Goal: Transaction & Acquisition: Subscribe to service/newsletter

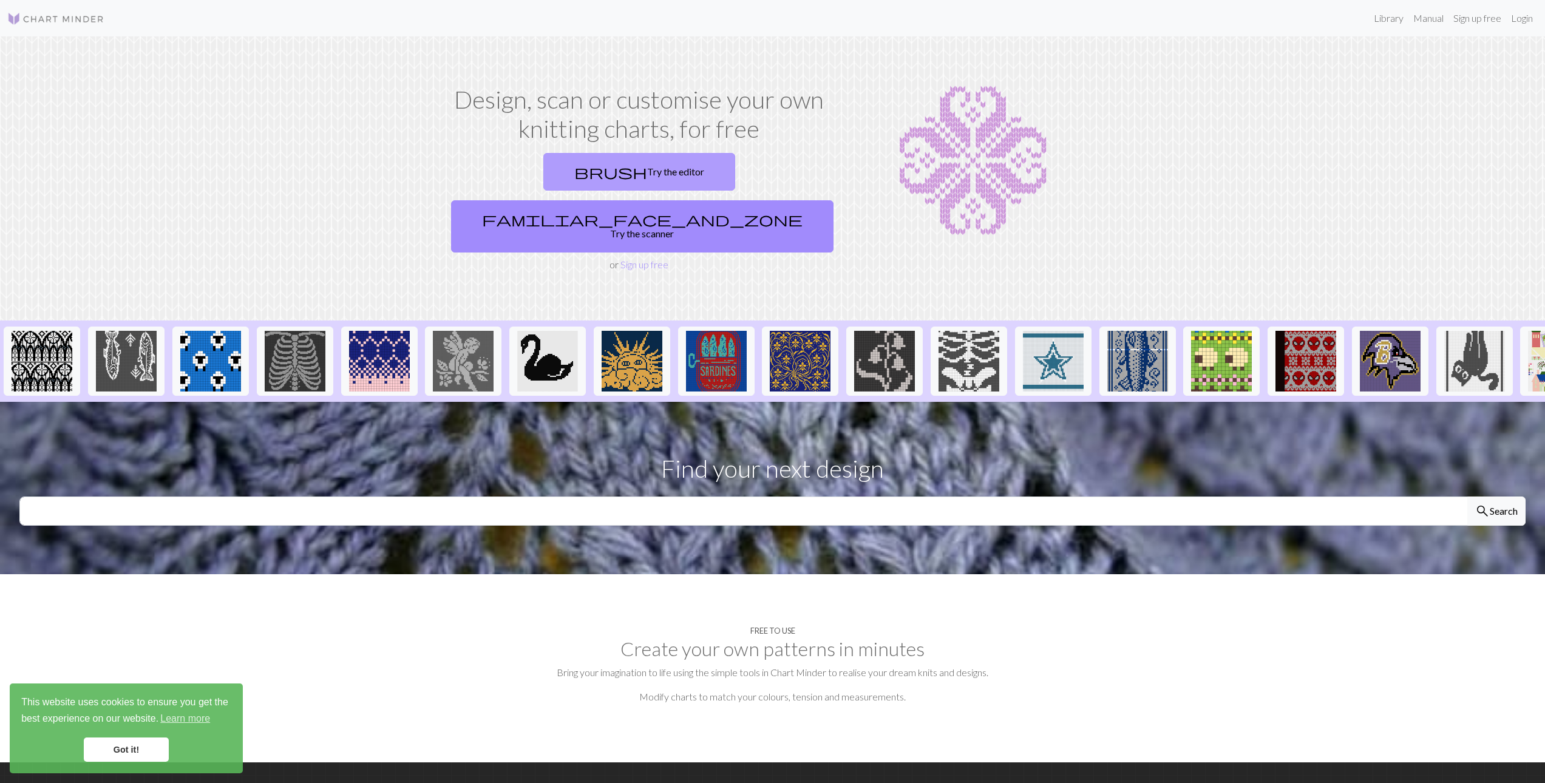
click at [558, 163] on link "brush Try the editor" at bounding box center [639, 172] width 192 height 38
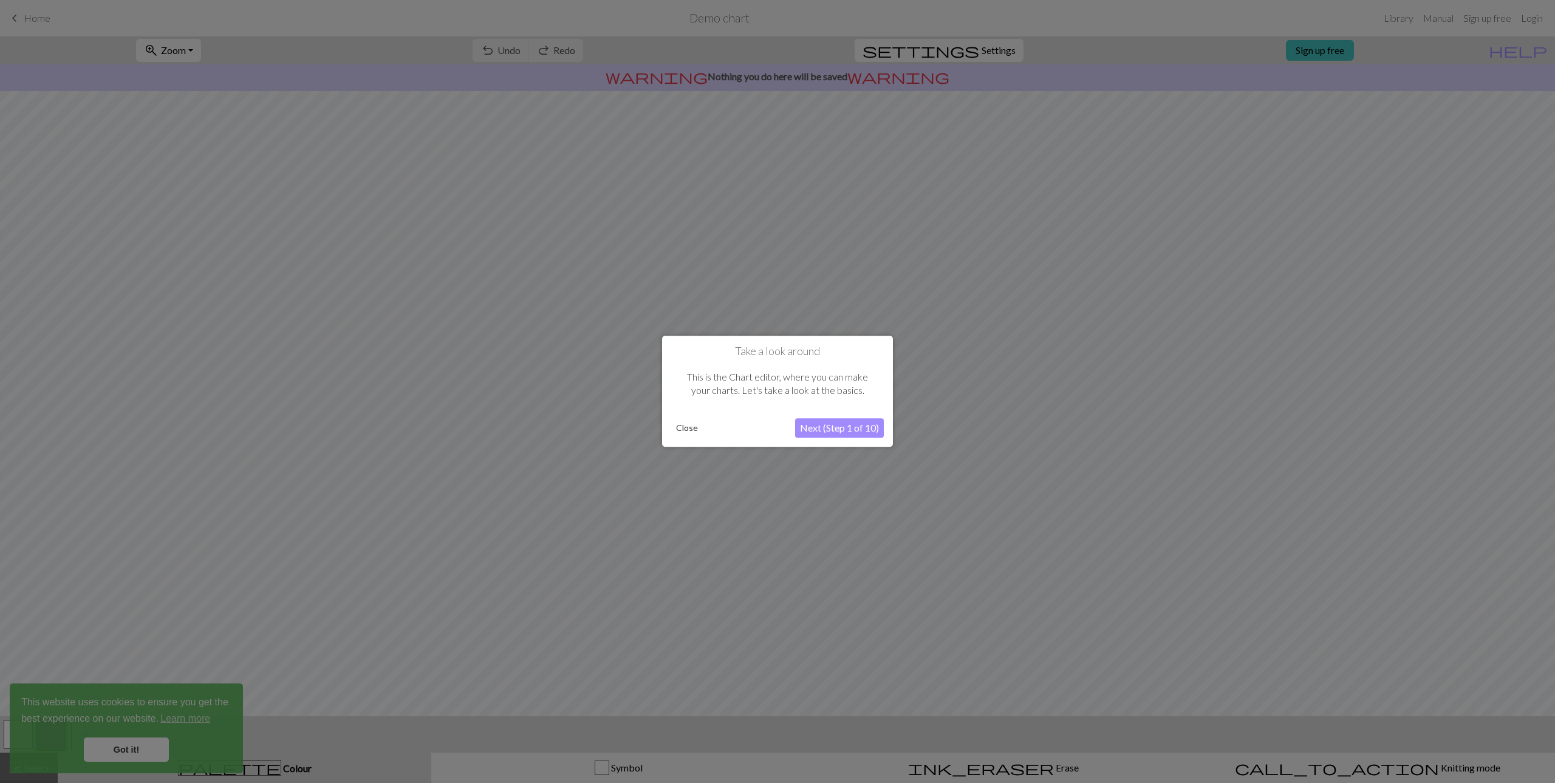
click at [865, 432] on button "Next (Step 1 of 10)" at bounding box center [839, 428] width 89 height 19
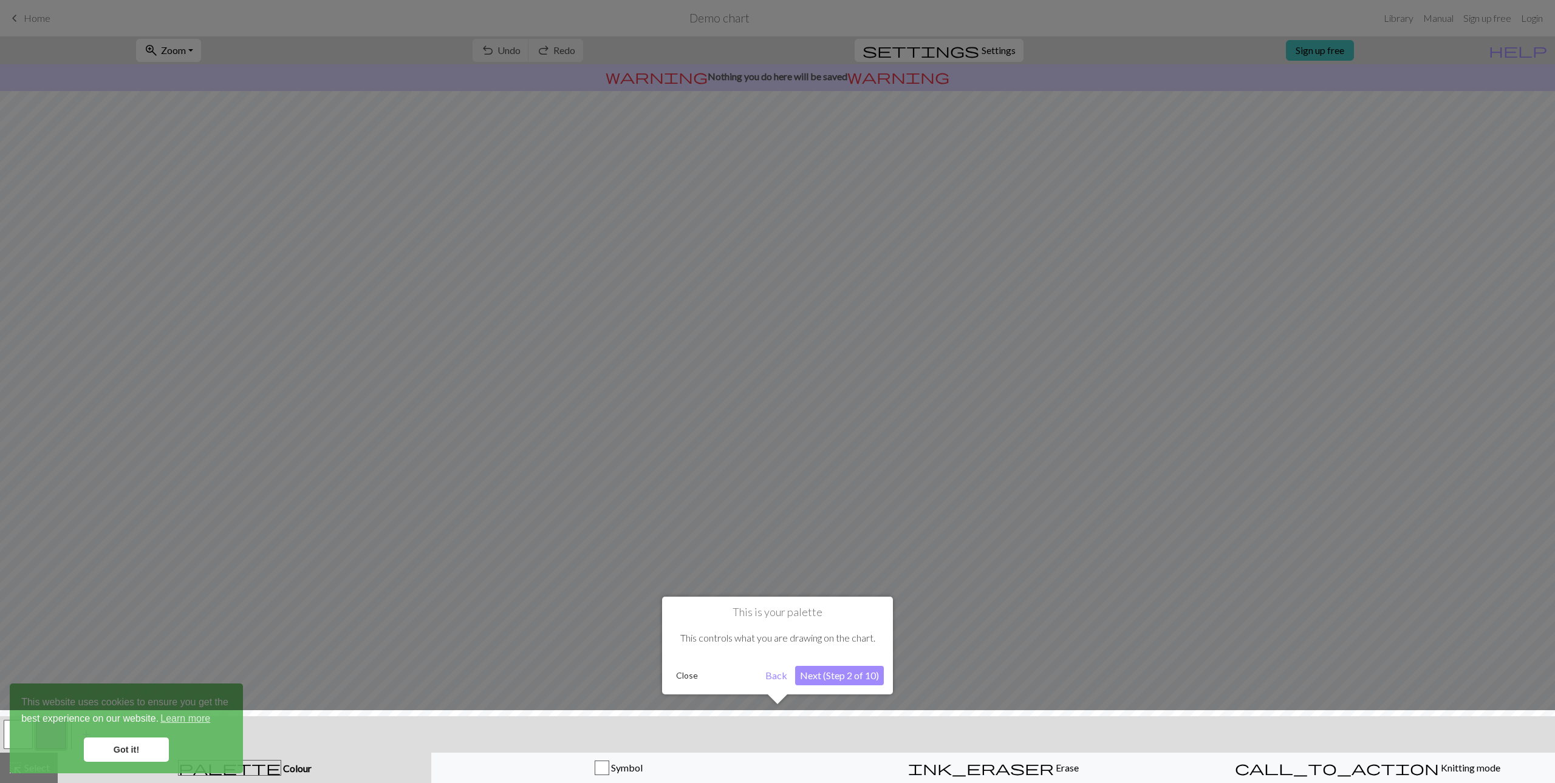
click at [153, 740] on div at bounding box center [777, 749] width 1567 height 79
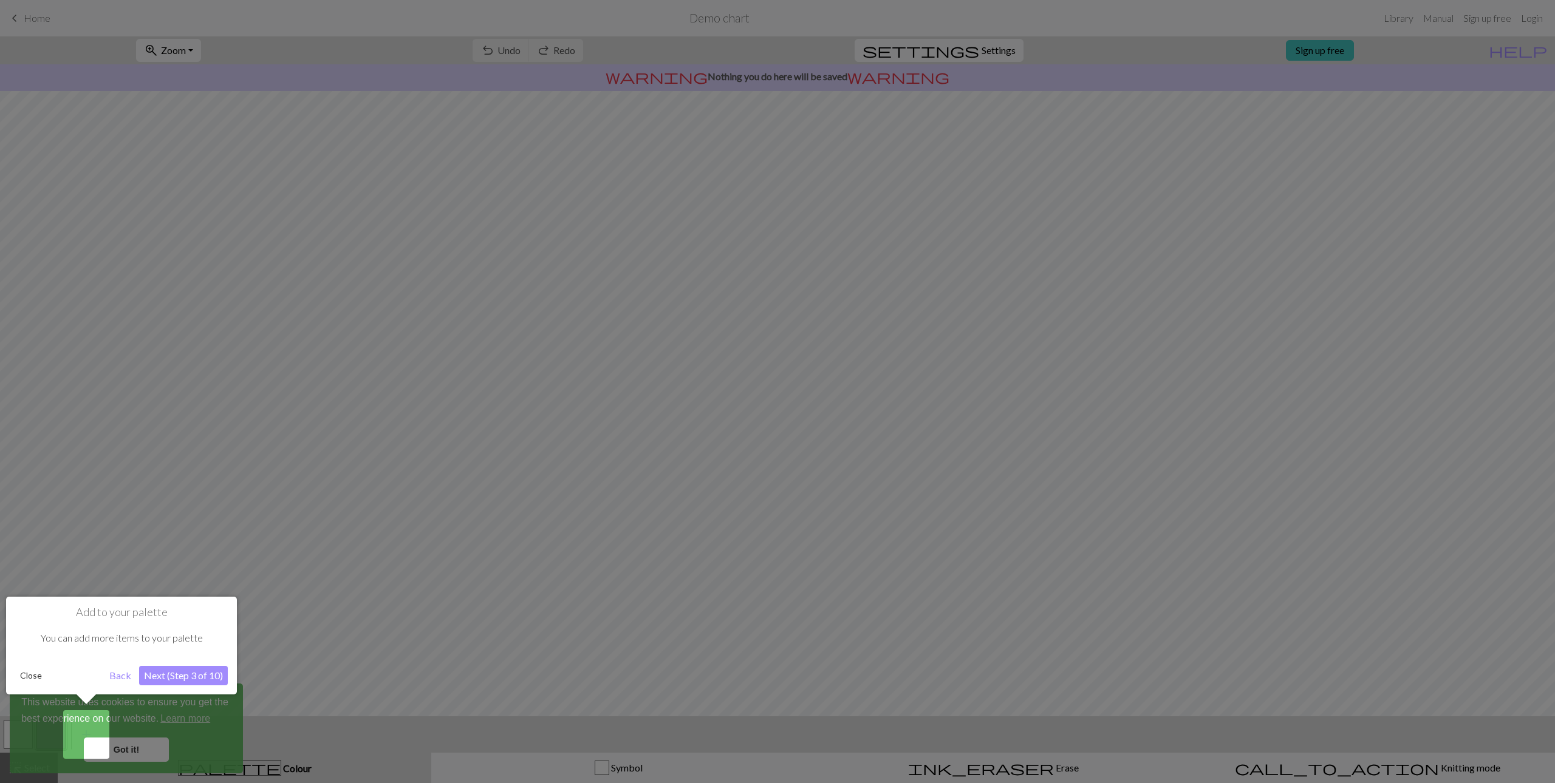
click at [150, 749] on div at bounding box center [777, 391] width 1555 height 783
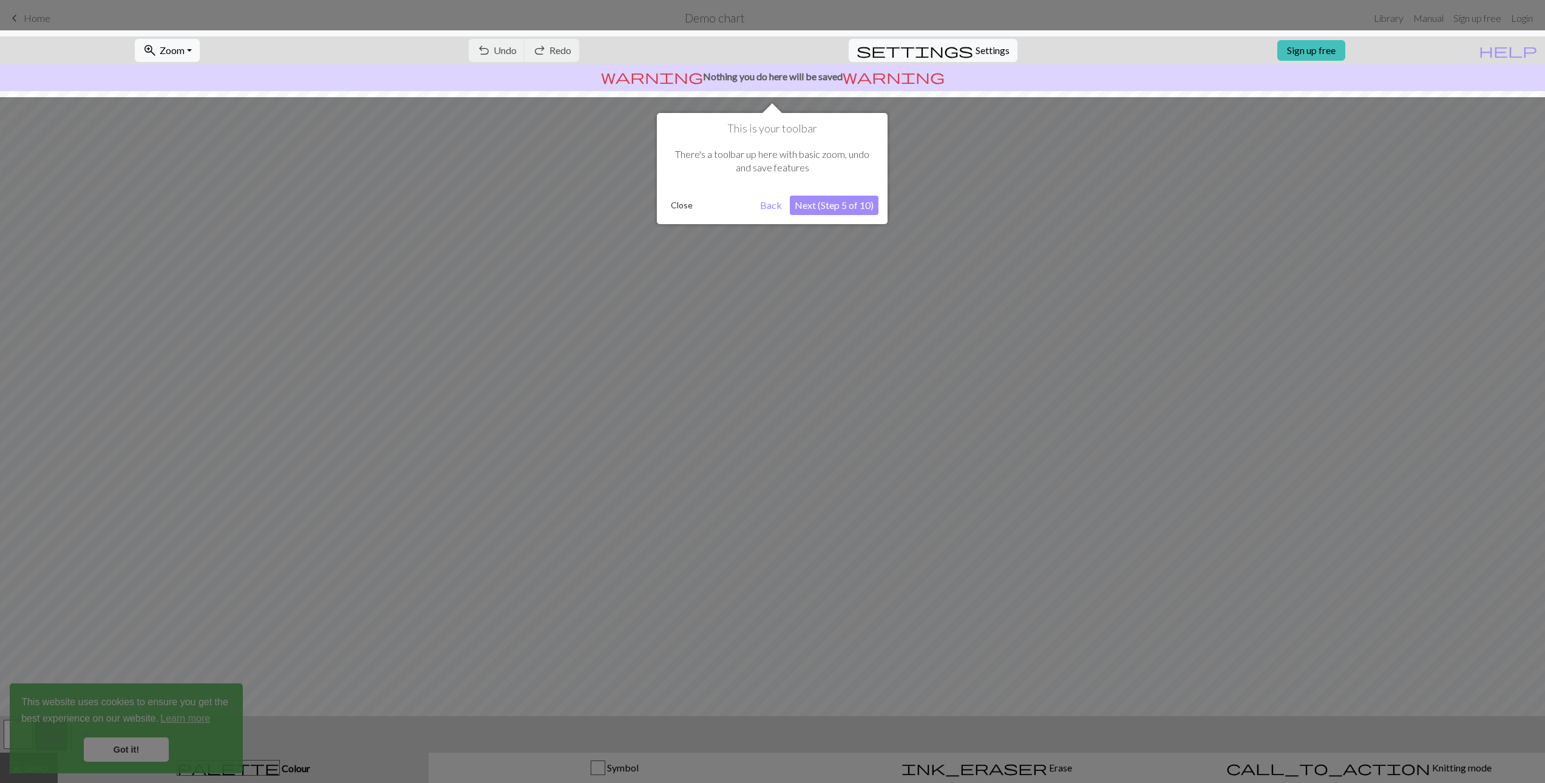
click at [823, 208] on button "Next (Step 5 of 10)" at bounding box center [834, 205] width 89 height 19
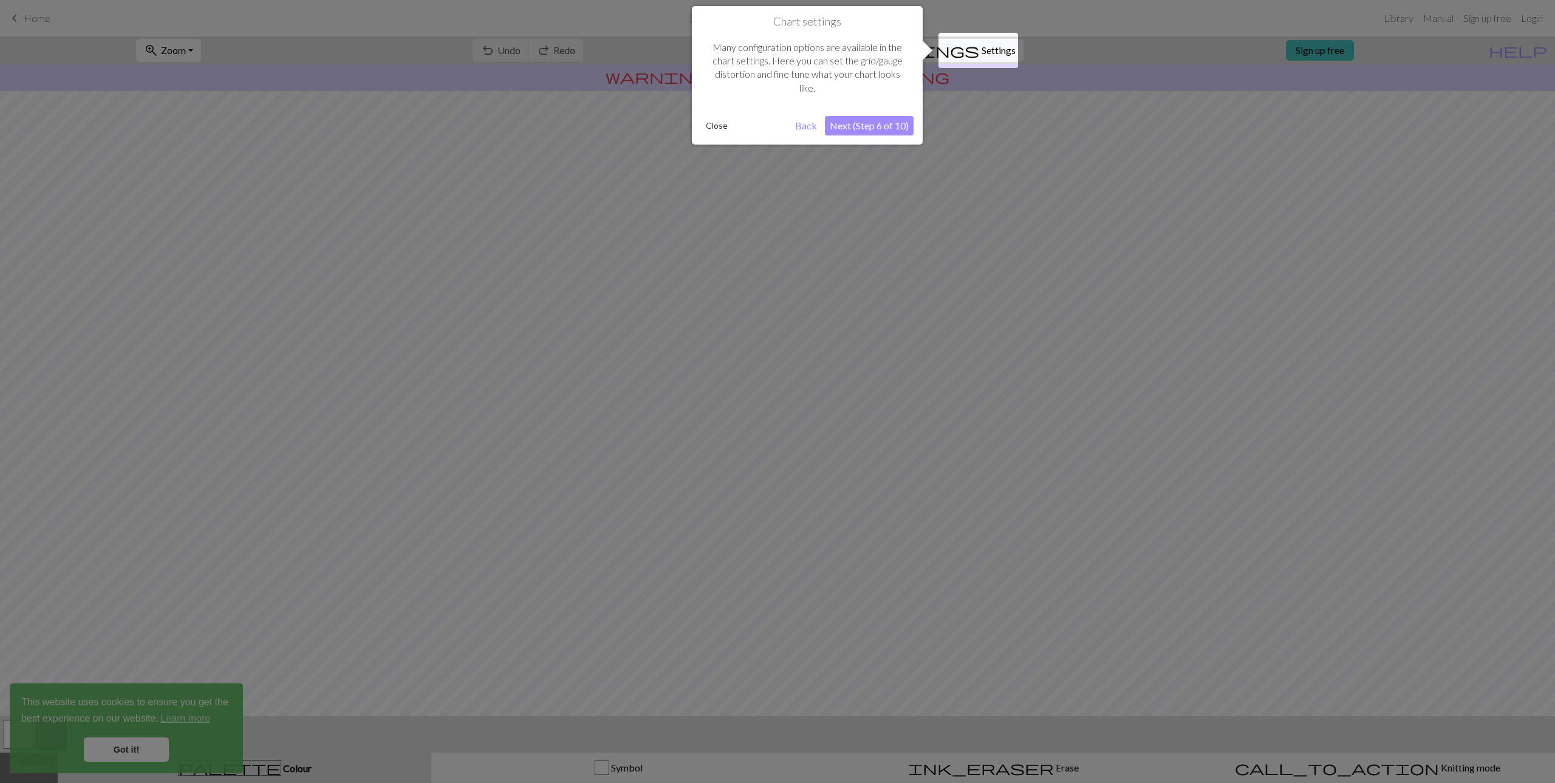
click at [884, 123] on button "Next (Step 6 of 10)" at bounding box center [869, 125] width 89 height 19
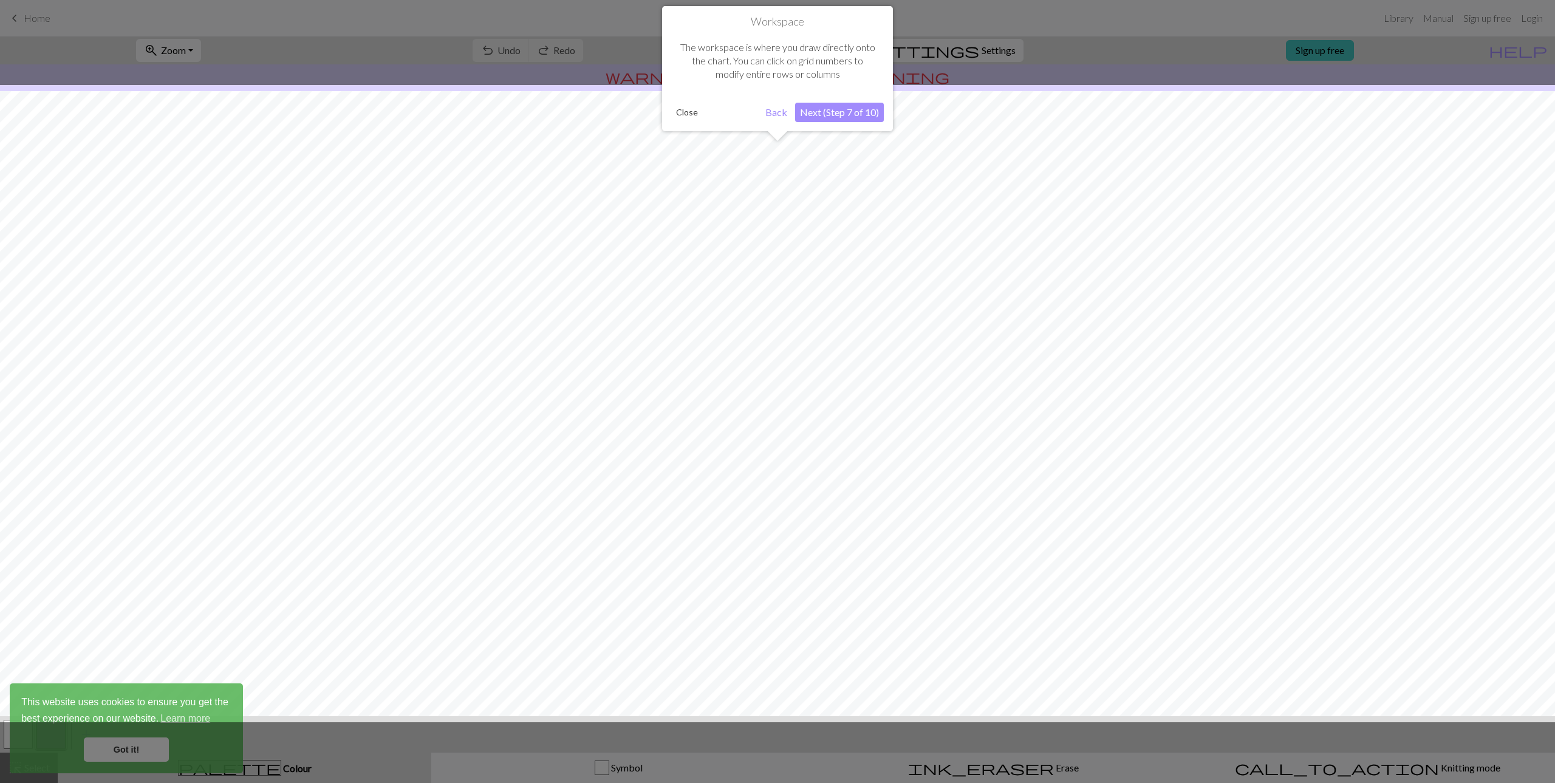
click at [862, 118] on button "Next (Step 7 of 10)" at bounding box center [839, 112] width 89 height 19
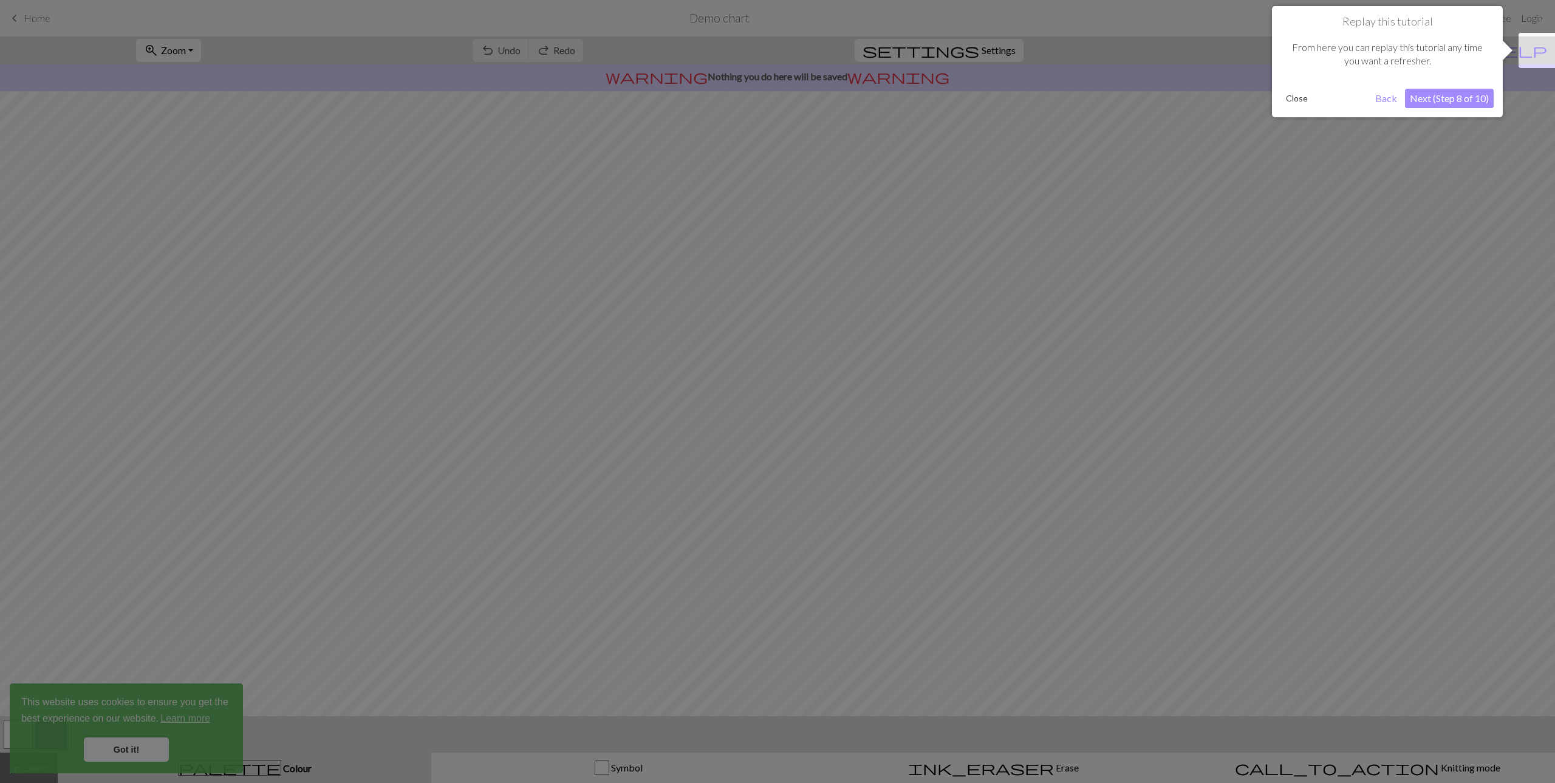
click at [1446, 95] on button "Next (Step 8 of 10)" at bounding box center [1449, 98] width 89 height 19
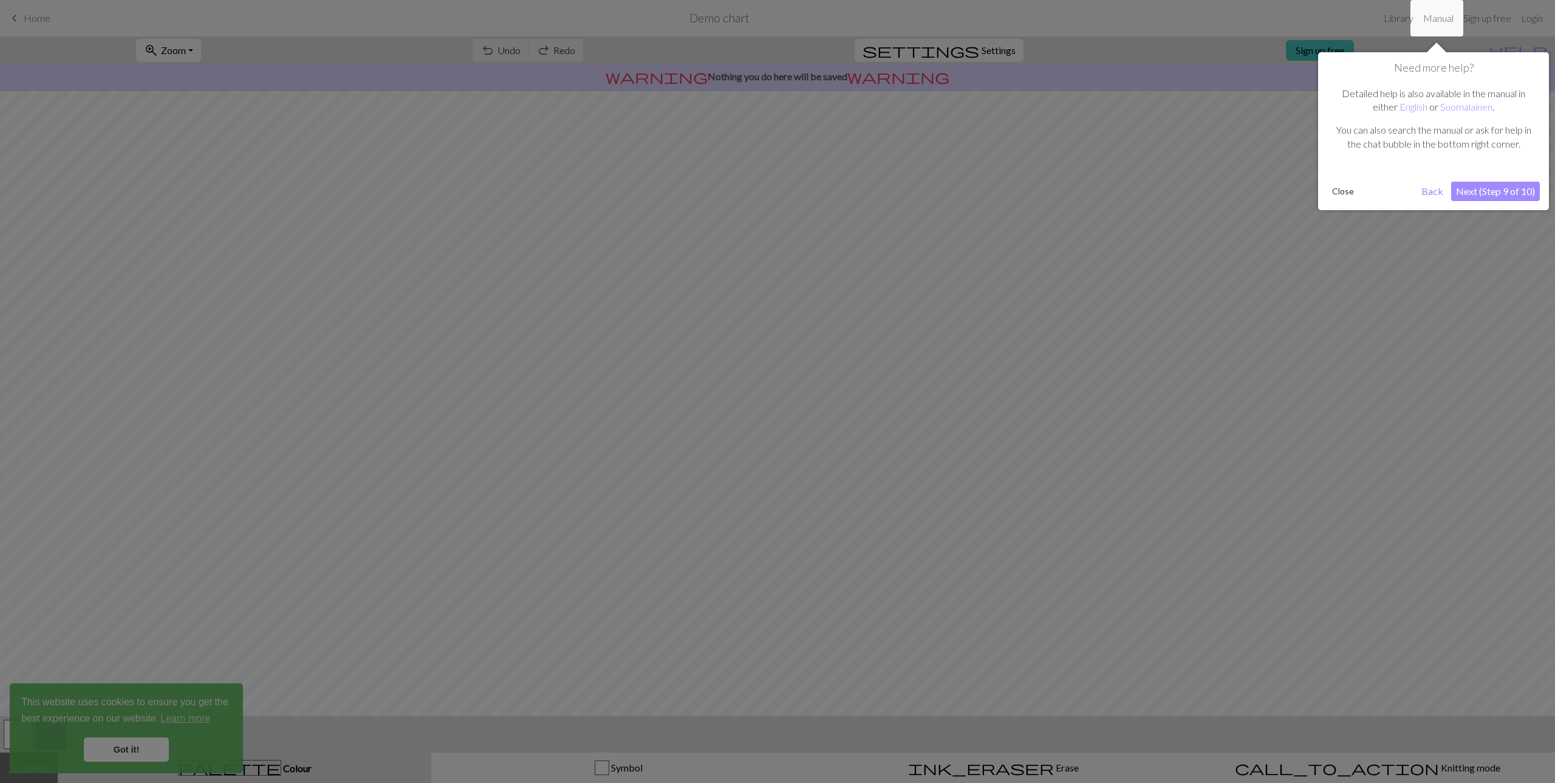
click at [1465, 193] on button "Next (Step 9 of 10)" at bounding box center [1495, 191] width 89 height 19
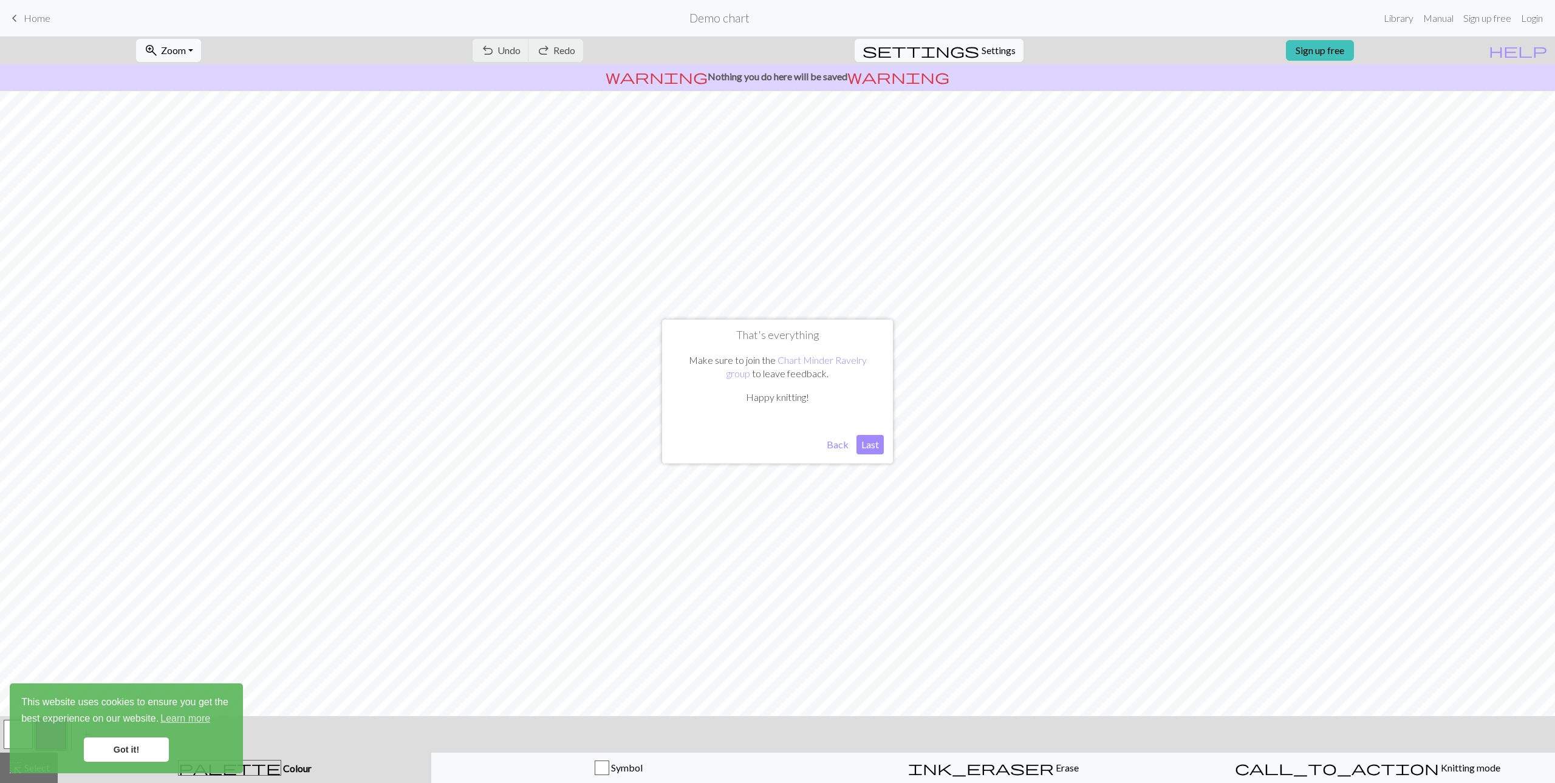
click at [860, 450] on button "Last" at bounding box center [869, 444] width 27 height 19
click at [148, 739] on link "Got it!" at bounding box center [126, 749] width 85 height 24
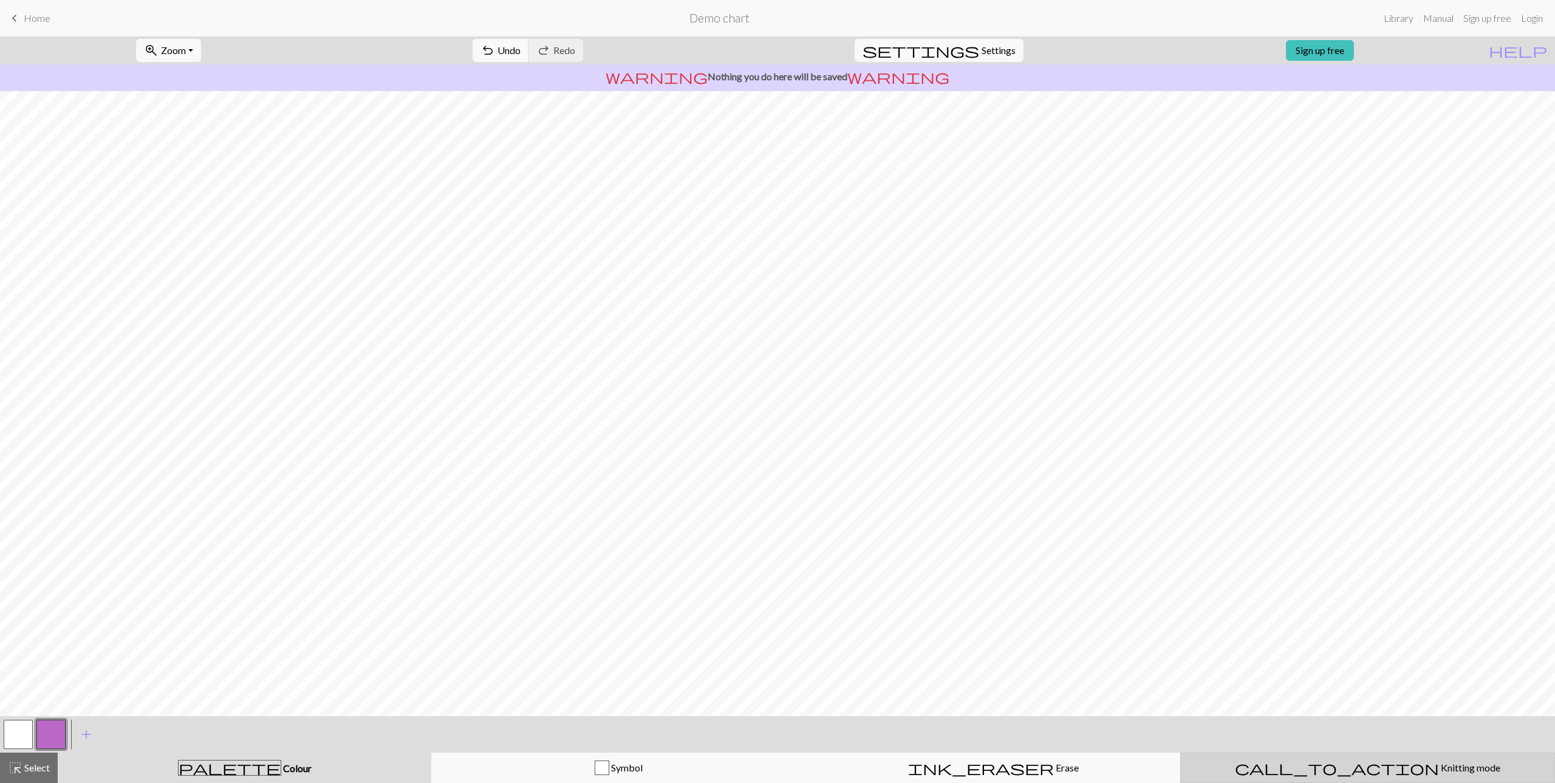
click at [1292, 765] on div "call_to_action Knitting mode Knitting mode" at bounding box center [1367, 767] width 359 height 15
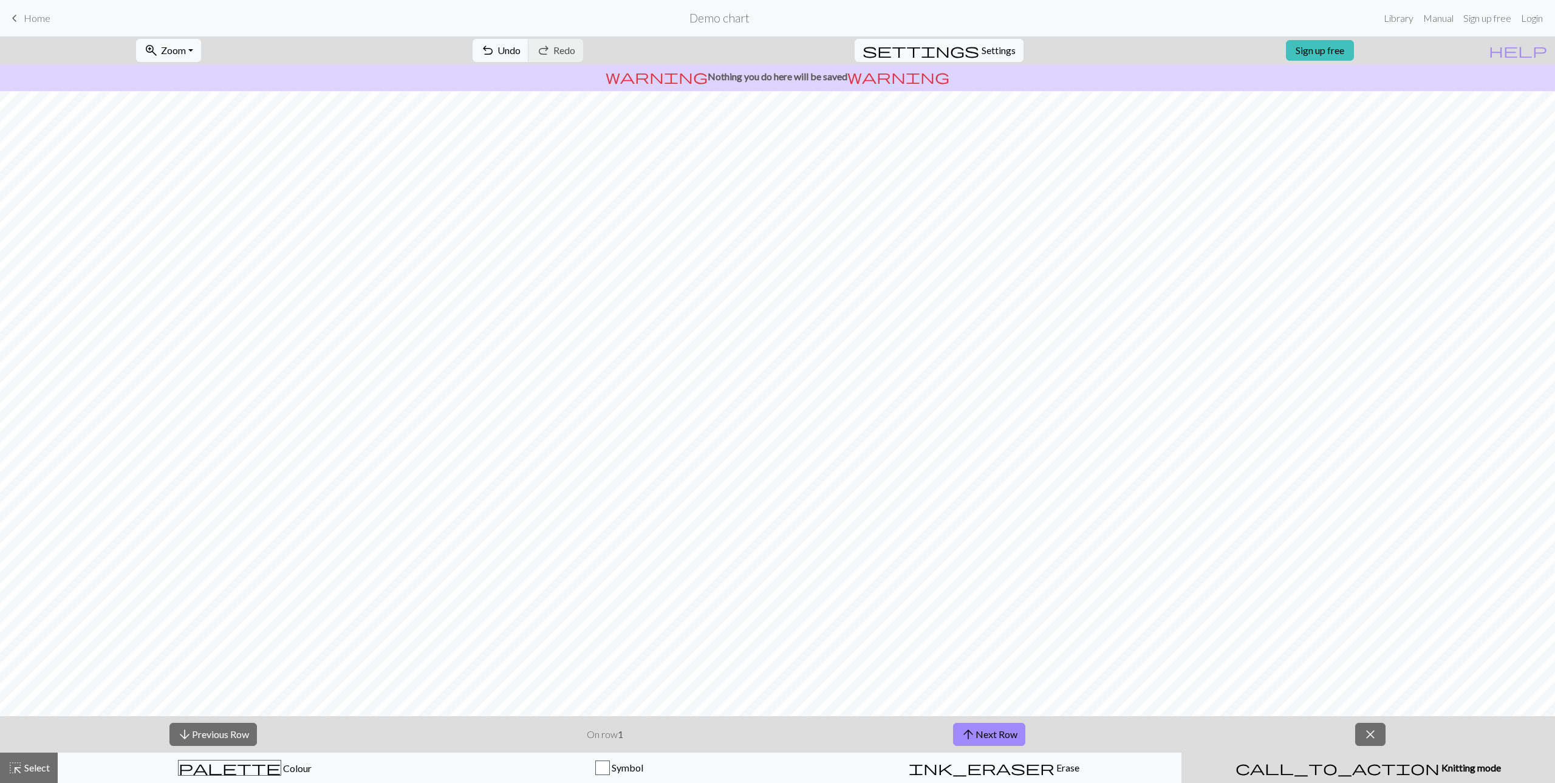
click at [1301, 765] on div "call_to_action Knitting mode Knitting mode" at bounding box center [1367, 767] width 359 height 15
click at [237, 738] on button "arrow_downward Previous Row" at bounding box center [212, 734] width 87 height 23
click at [986, 743] on button "arrow_upward Next Row" at bounding box center [989, 734] width 72 height 23
click at [988, 743] on button "arrow_upward Next Row" at bounding box center [989, 734] width 72 height 23
click at [988, 742] on button "arrow_upward Next Row" at bounding box center [989, 734] width 72 height 23
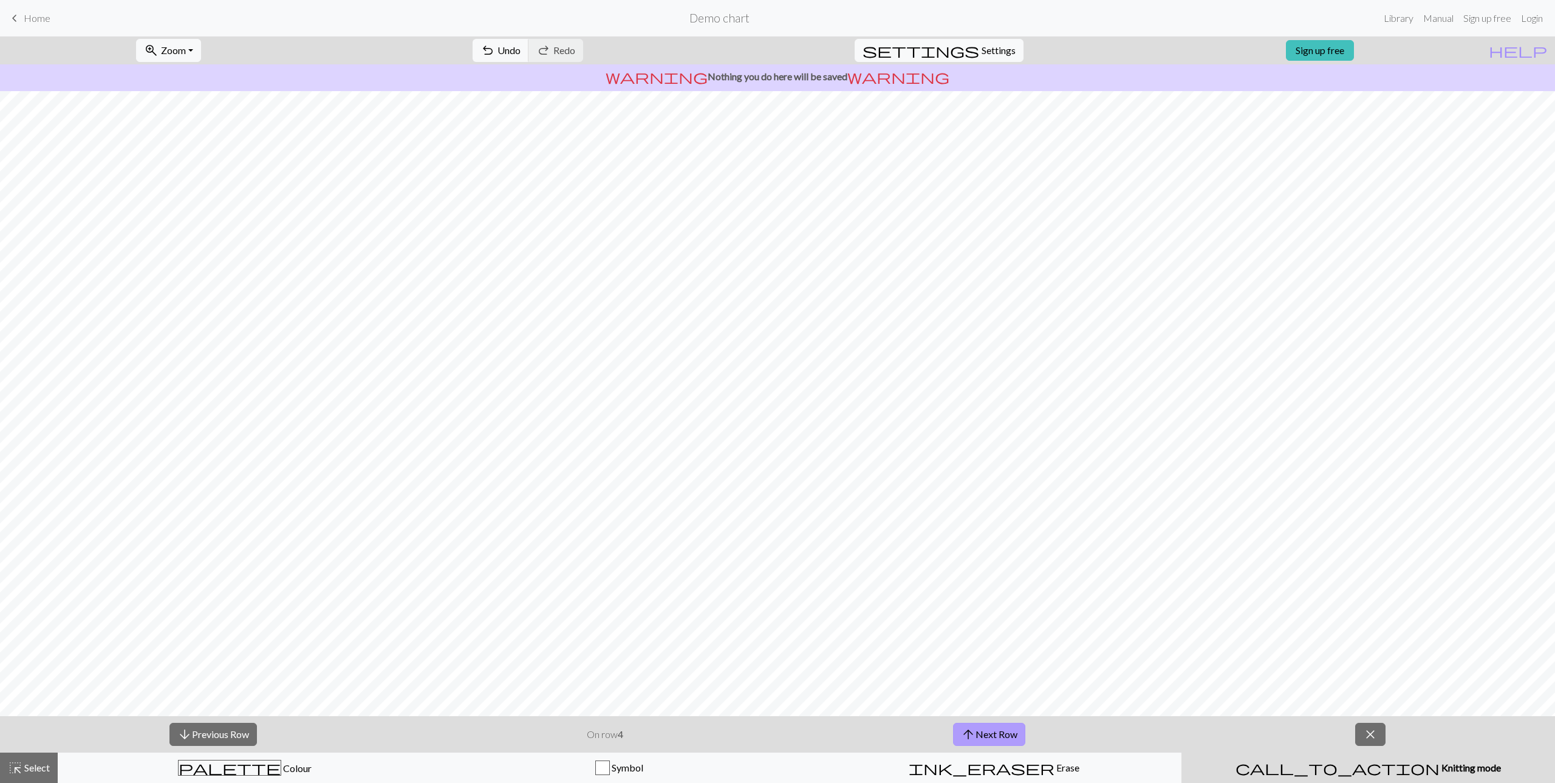
click at [990, 741] on button "arrow_upward Next Row" at bounding box center [989, 734] width 72 height 23
click at [1368, 728] on span "close" at bounding box center [1370, 734] width 15 height 17
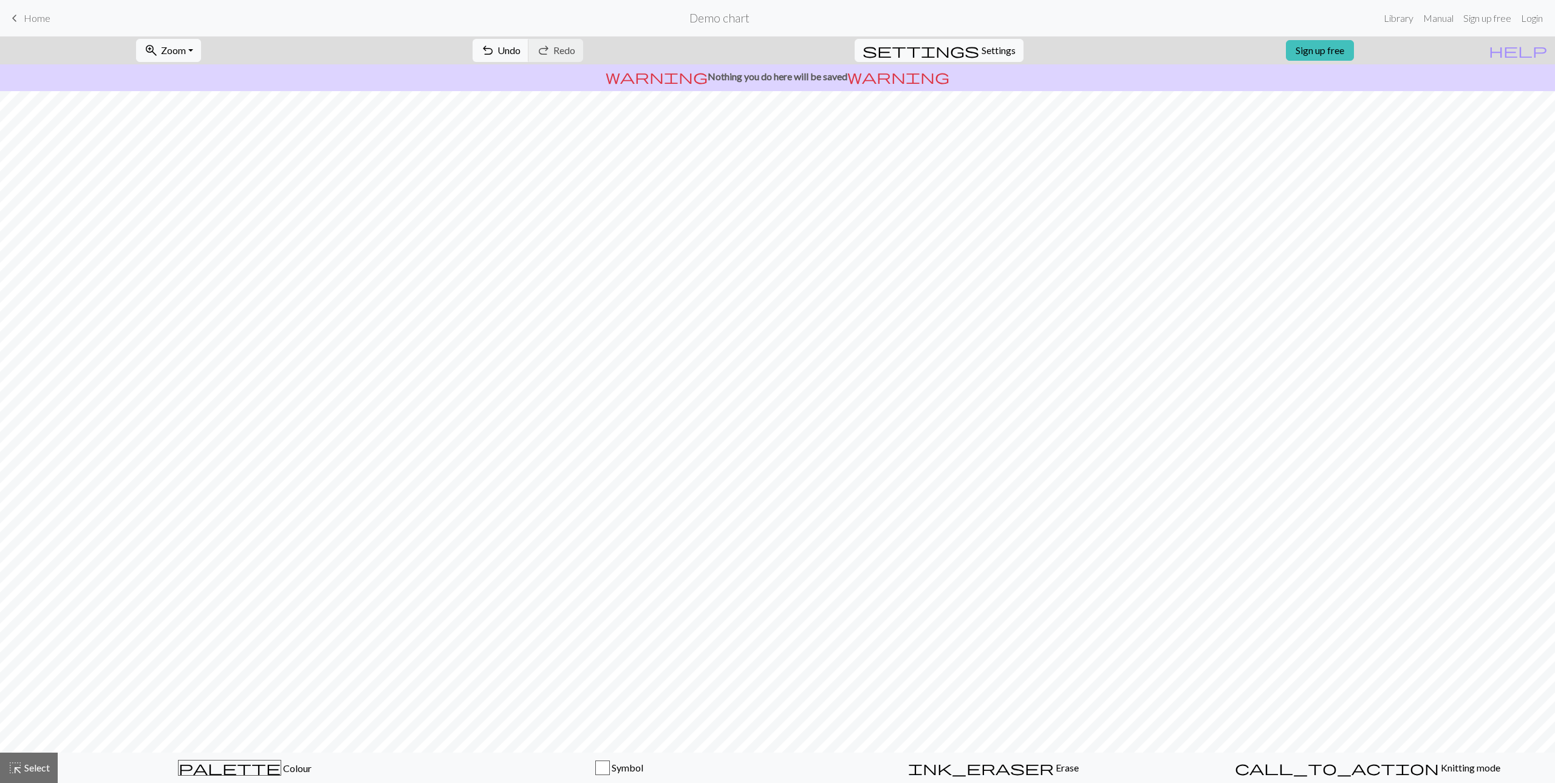
click at [33, 29] on div "keyboard_arrow_left Home Demo chart Library Manual Sign up free Login" at bounding box center [777, 18] width 1555 height 24
click at [36, 18] on span "Home" at bounding box center [37, 18] width 27 height 12
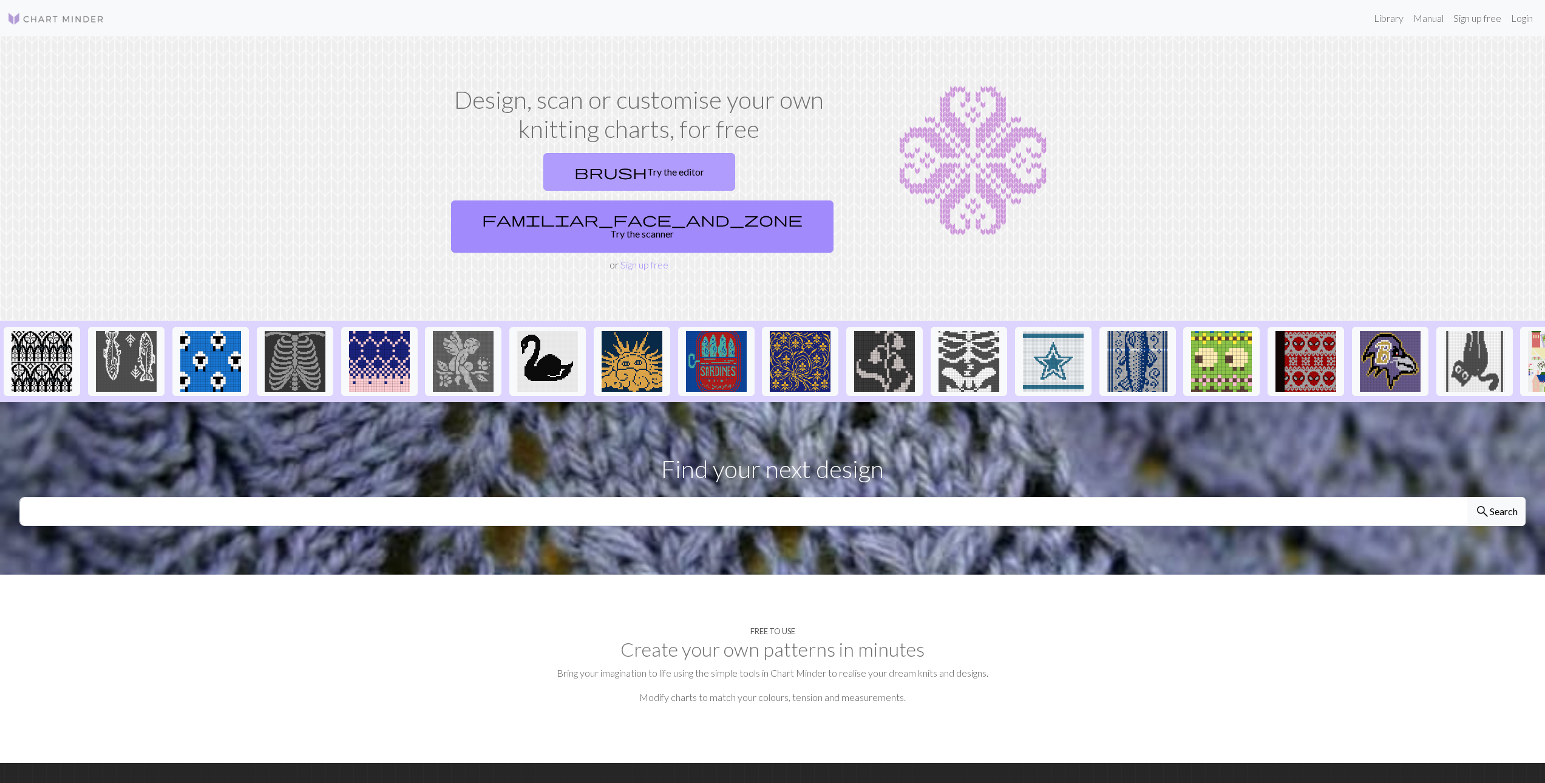
click at [543, 169] on link "brush Try the editor" at bounding box center [639, 172] width 192 height 38
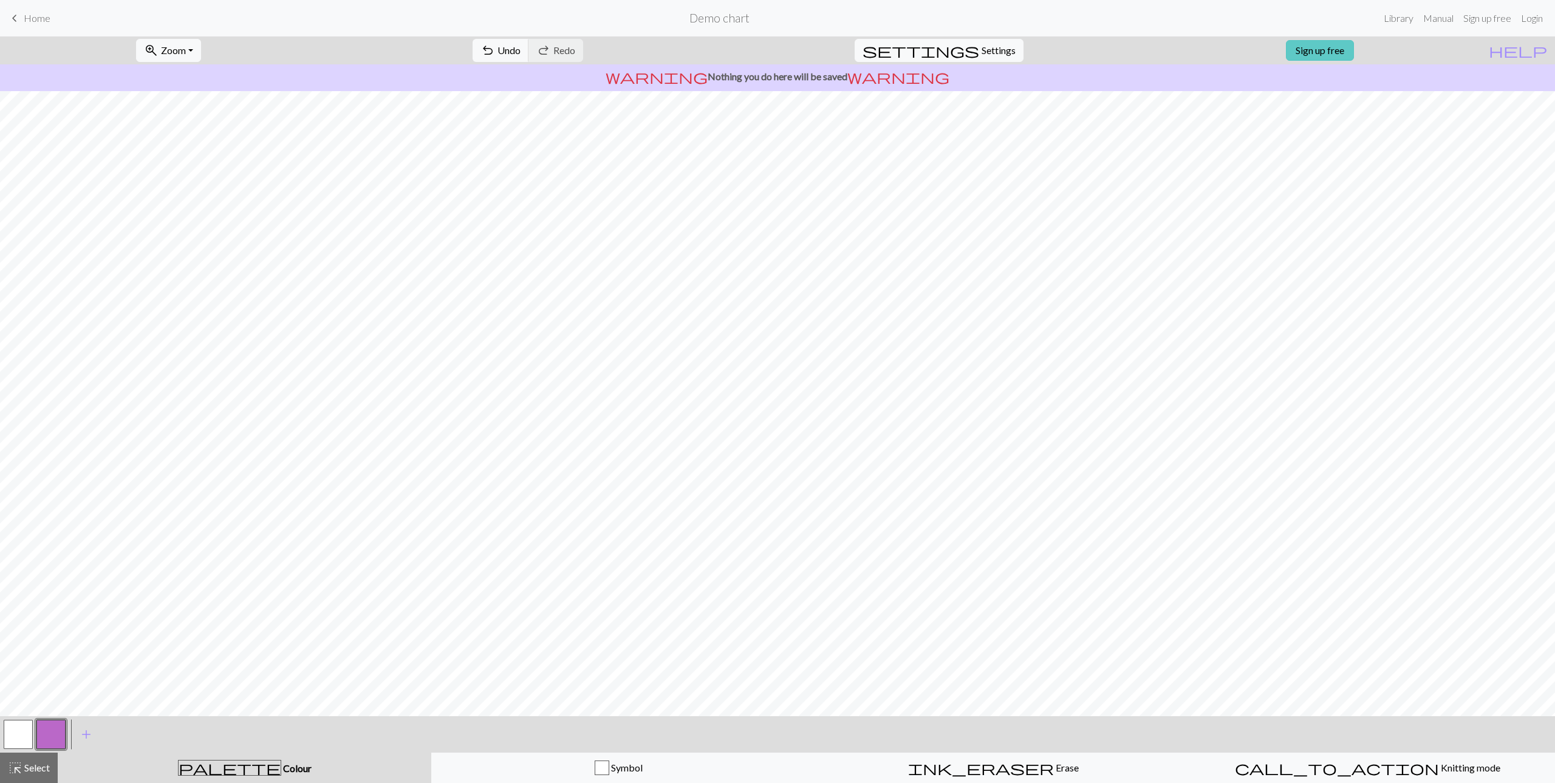
click at [1334, 57] on link "Sign up free" at bounding box center [1320, 50] width 68 height 21
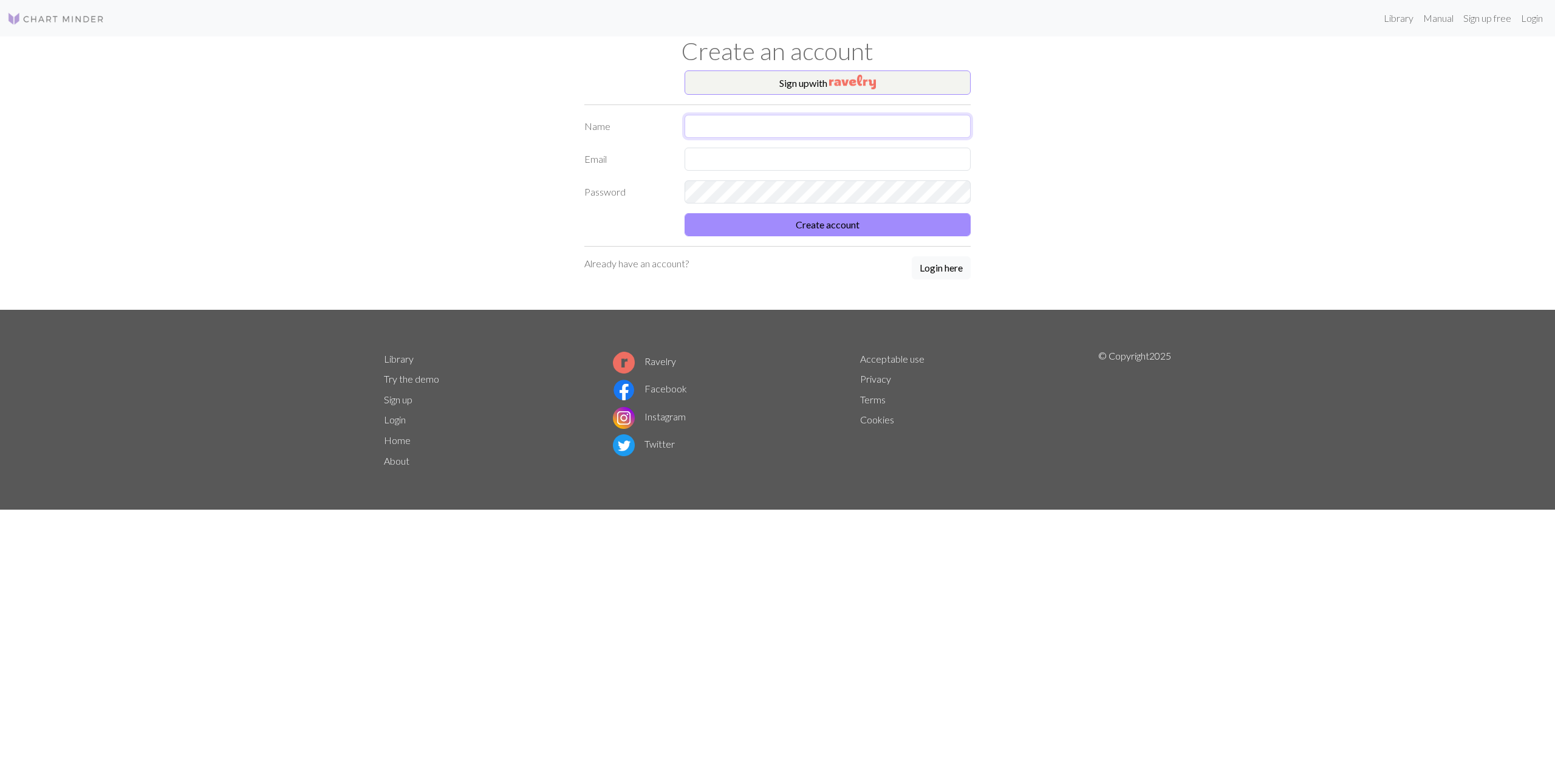
click at [746, 124] on input "text" at bounding box center [827, 126] width 286 height 23
click at [801, 79] on button "Sign up with" at bounding box center [827, 82] width 286 height 24
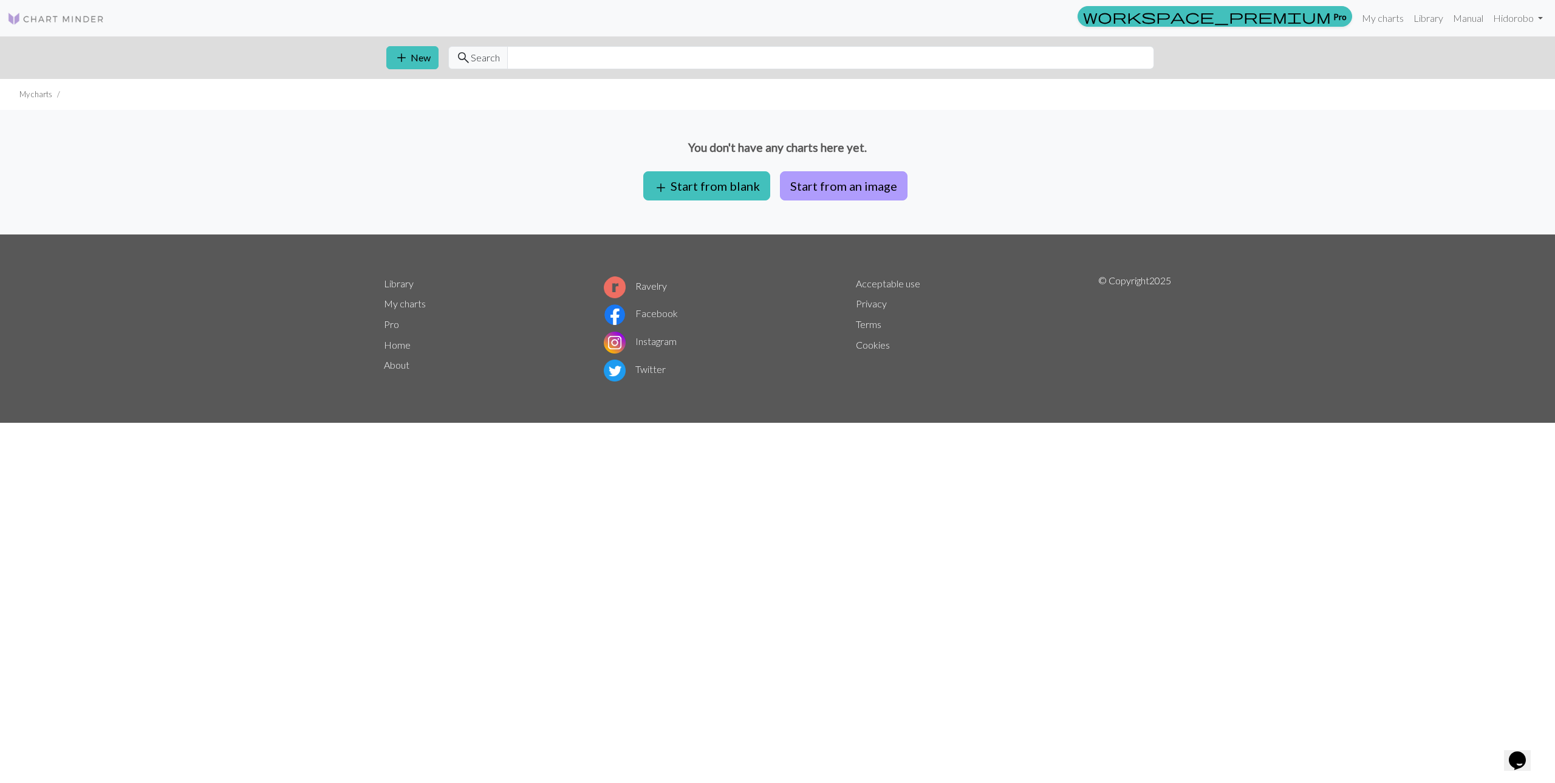
click at [808, 188] on button "Start from an image" at bounding box center [844, 185] width 128 height 29
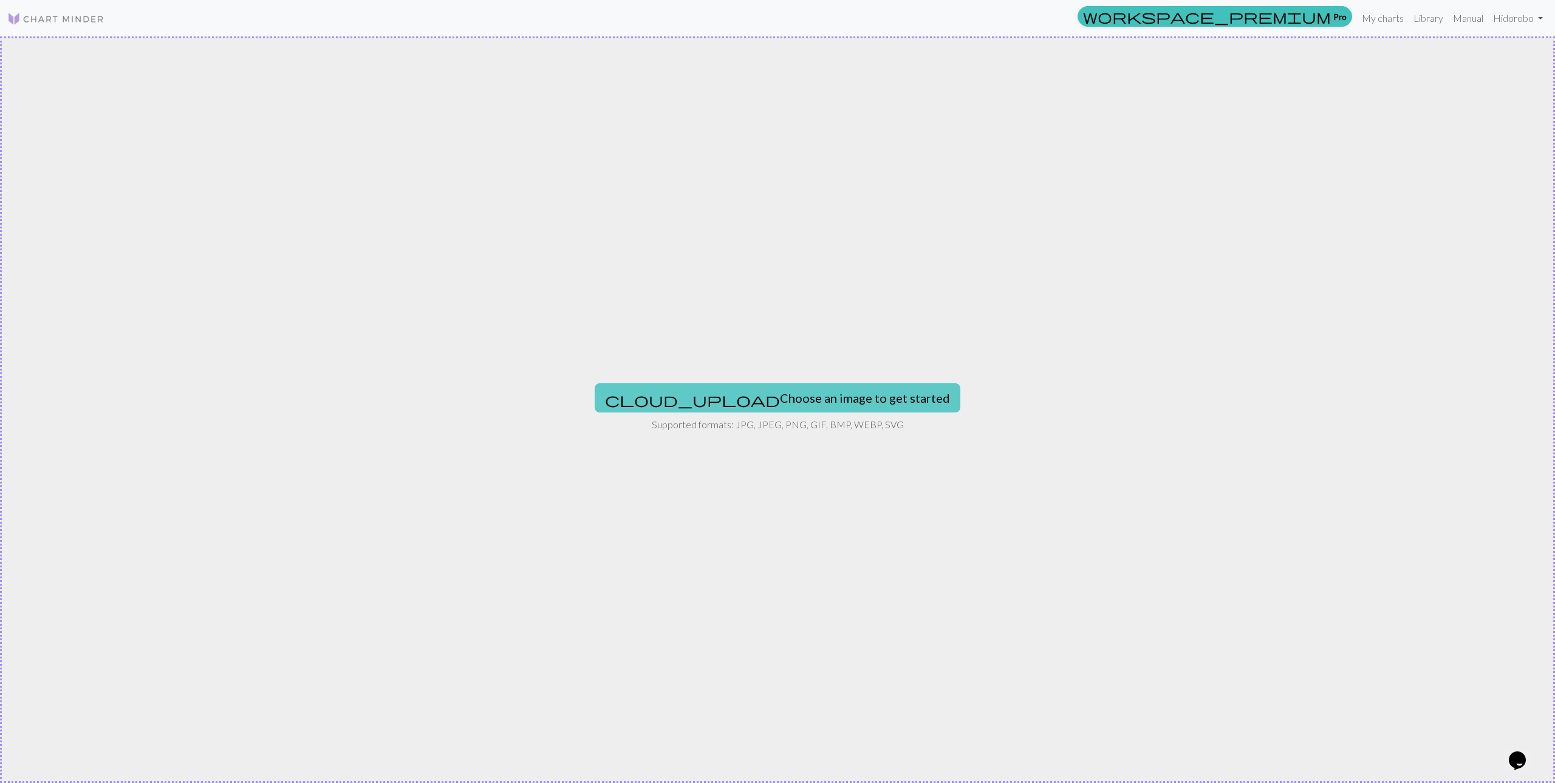
click at [799, 391] on button "cloud_upload Choose an image to get started" at bounding box center [778, 397] width 366 height 29
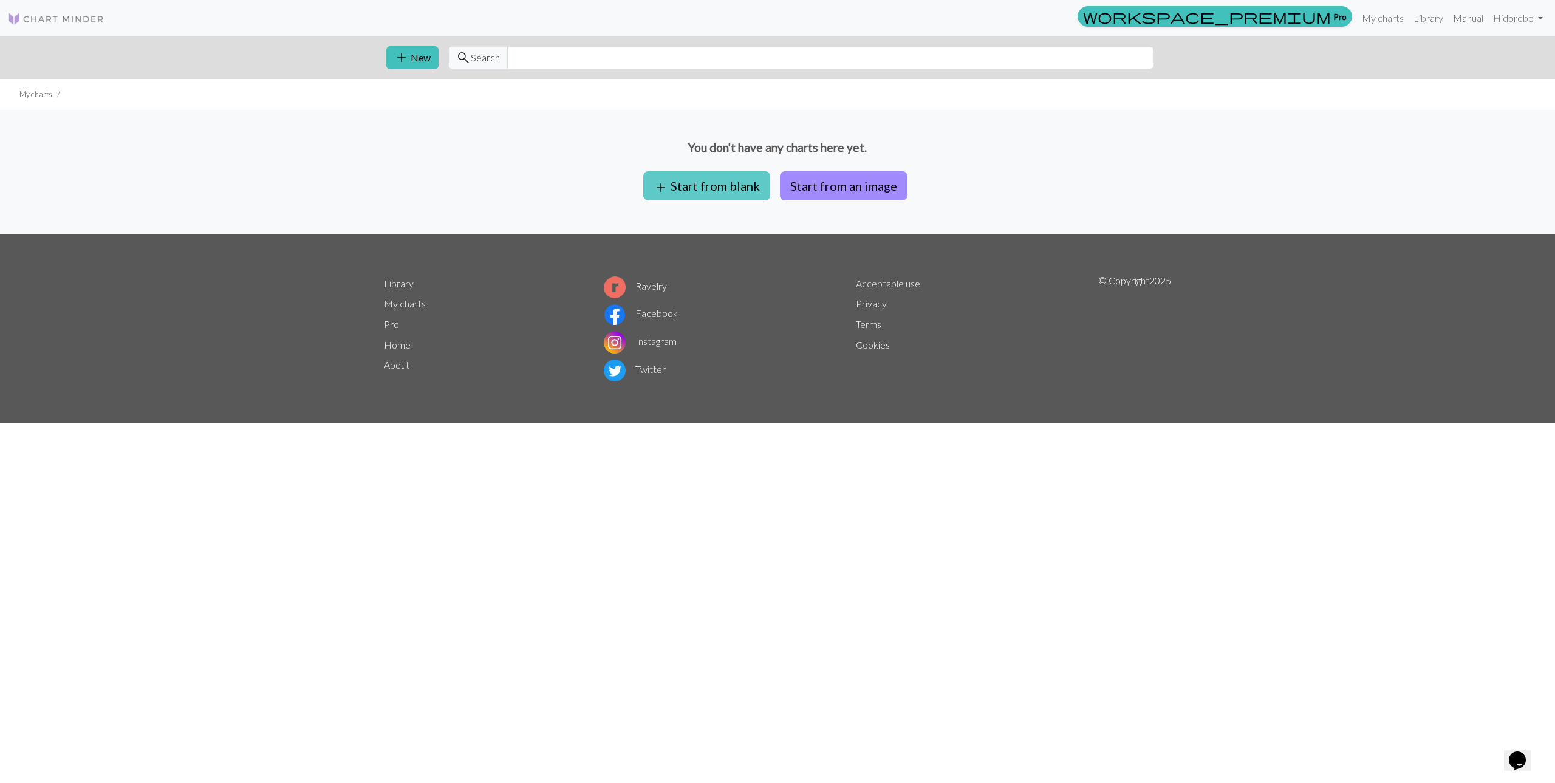
click at [726, 189] on button "add Start from blank" at bounding box center [706, 185] width 127 height 29
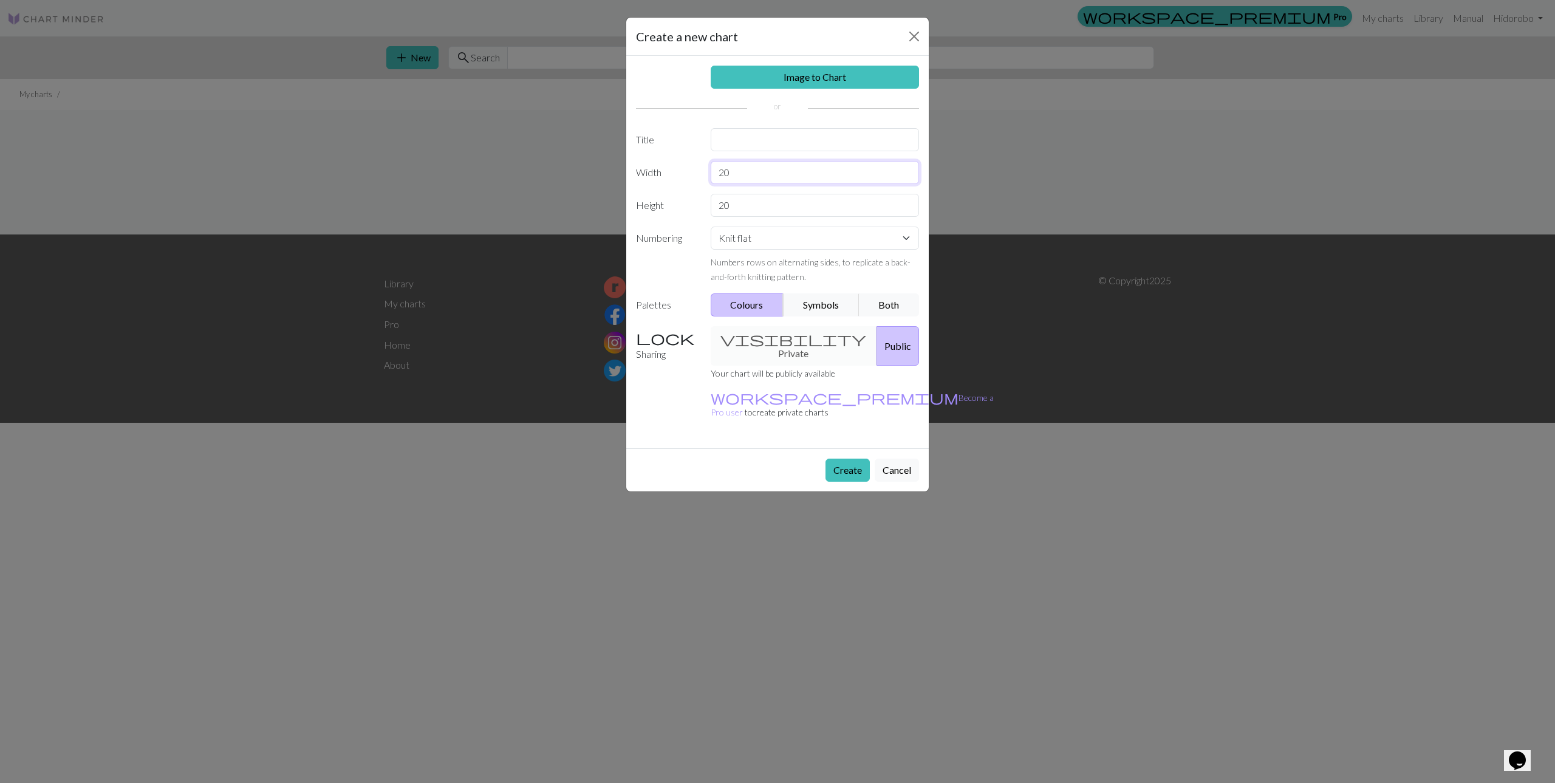
click at [794, 179] on input "20" at bounding box center [814, 172] width 209 height 23
drag, startPoint x: 796, startPoint y: 173, endPoint x: 683, endPoint y: 174, distance: 112.3
click at [683, 174] on div "Width 20" at bounding box center [778, 172] width 298 height 23
type input "79"
drag, startPoint x: 729, startPoint y: 214, endPoint x: 698, endPoint y: 211, distance: 31.2
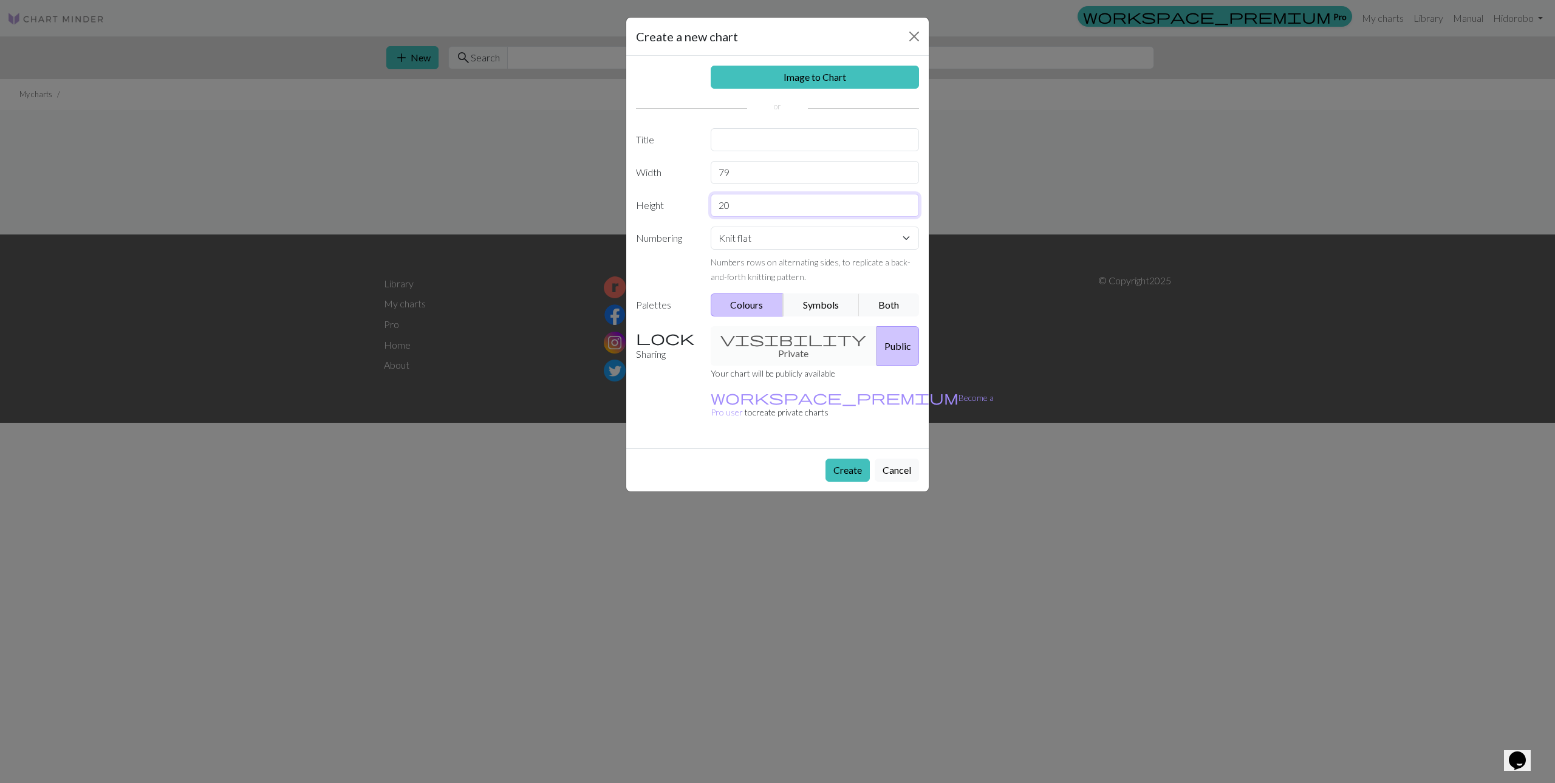
click at [698, 211] on div "Height 20" at bounding box center [778, 205] width 298 height 23
type input "82"
click at [755, 239] on select "Knit flat Knit in the round Lace knitting Cross stitch" at bounding box center [814, 238] width 209 height 23
click at [710, 227] on select "Knit flat Knit in the round Lace knitting Cross stitch" at bounding box center [814, 238] width 209 height 23
click at [771, 332] on div "visibility Private Public" at bounding box center [814, 345] width 223 height 39
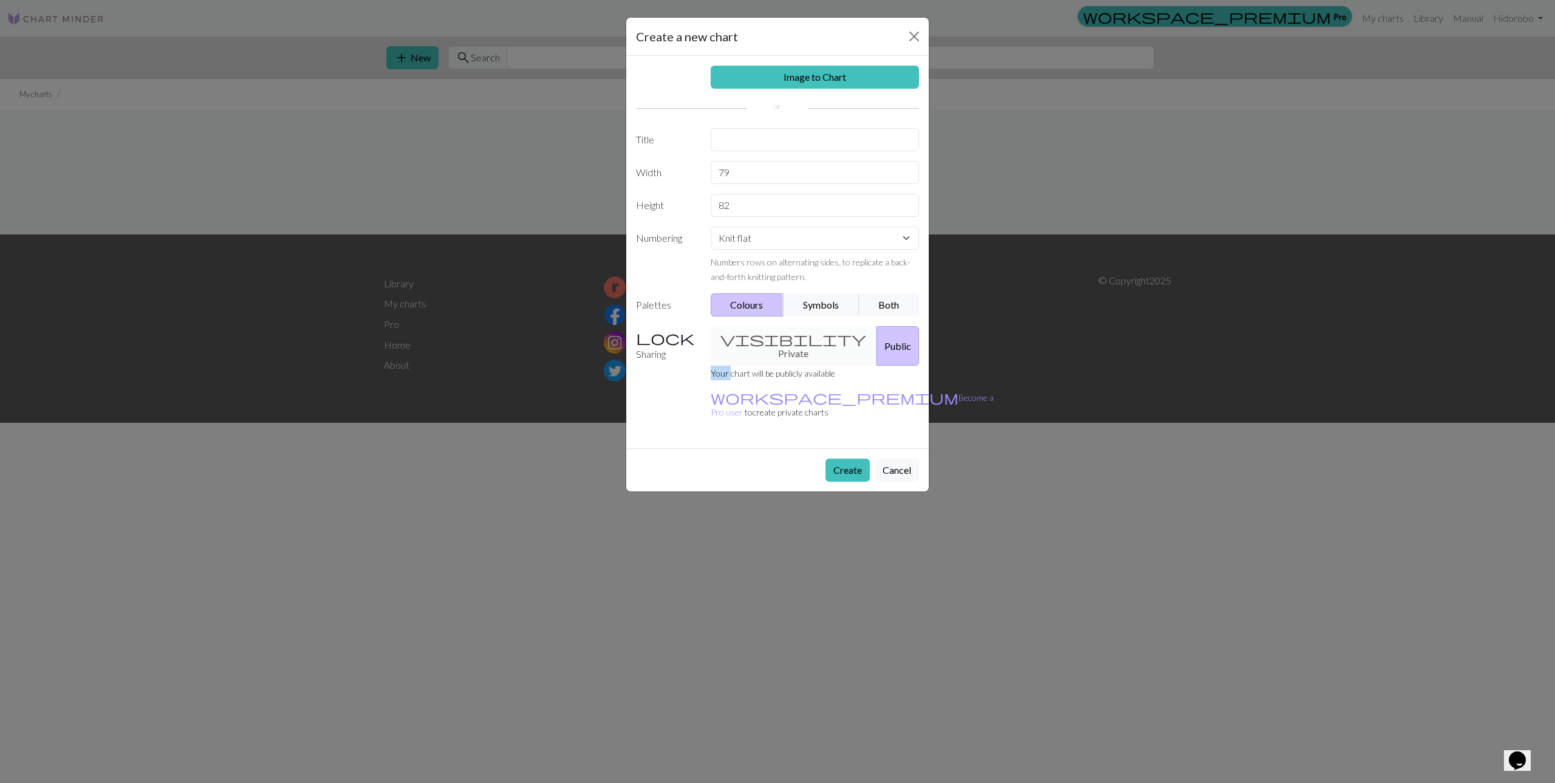
click at [772, 332] on div "visibility Private Public" at bounding box center [814, 345] width 223 height 39
drag, startPoint x: 772, startPoint y: 332, endPoint x: 873, endPoint y: 373, distance: 108.7
click at [873, 373] on div "Your chart will be publicly available workspace_premium Become a Pro user to cr…" at bounding box center [852, 397] width 298 height 63
click at [802, 333] on div "visibility Private Public" at bounding box center [814, 345] width 223 height 39
click at [819, 299] on button "Symbols" at bounding box center [821, 304] width 77 height 23
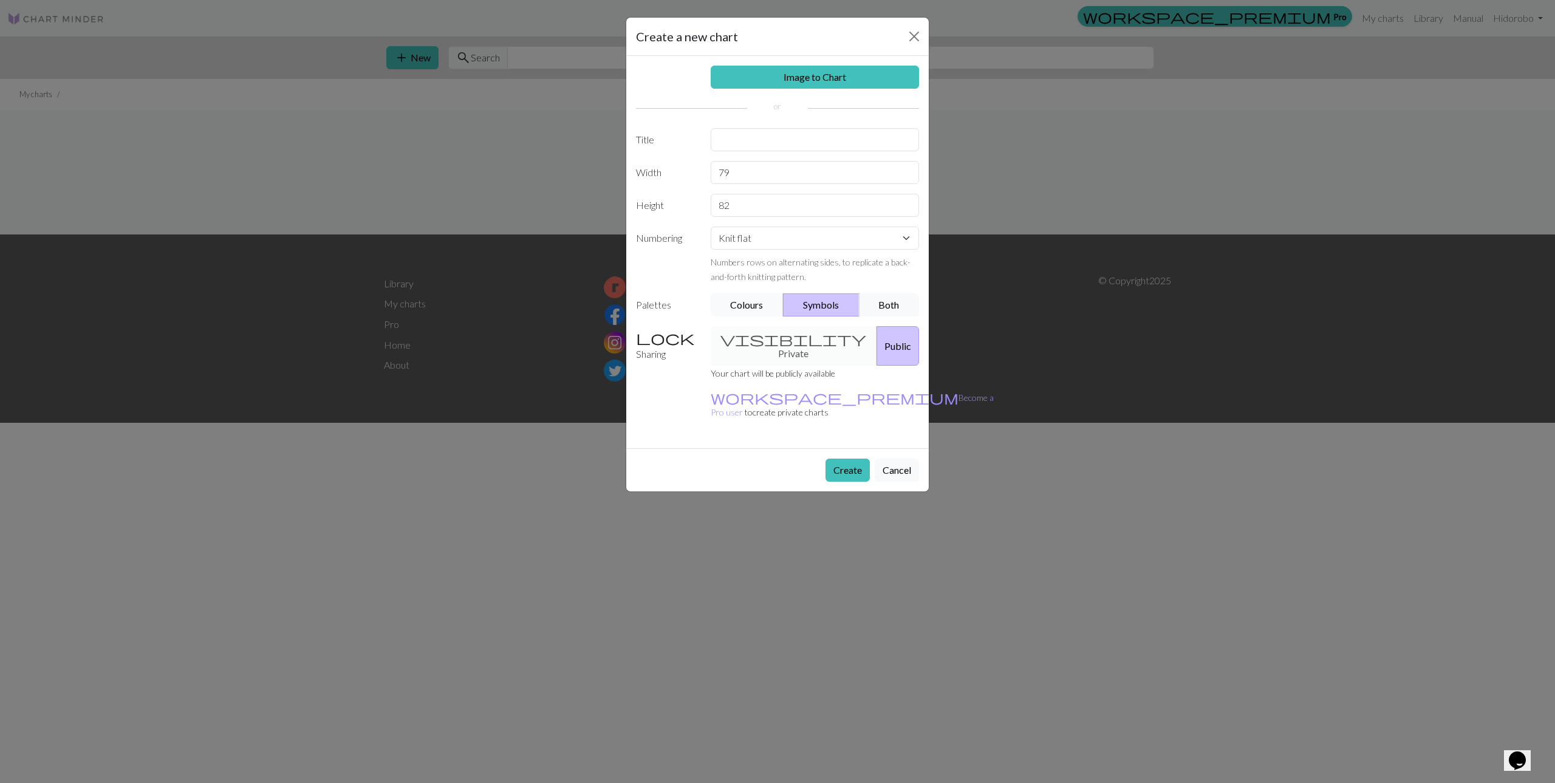
click at [757, 298] on button "Colours" at bounding box center [746, 304] width 73 height 23
click at [848, 458] on button "Create" at bounding box center [847, 469] width 44 height 23
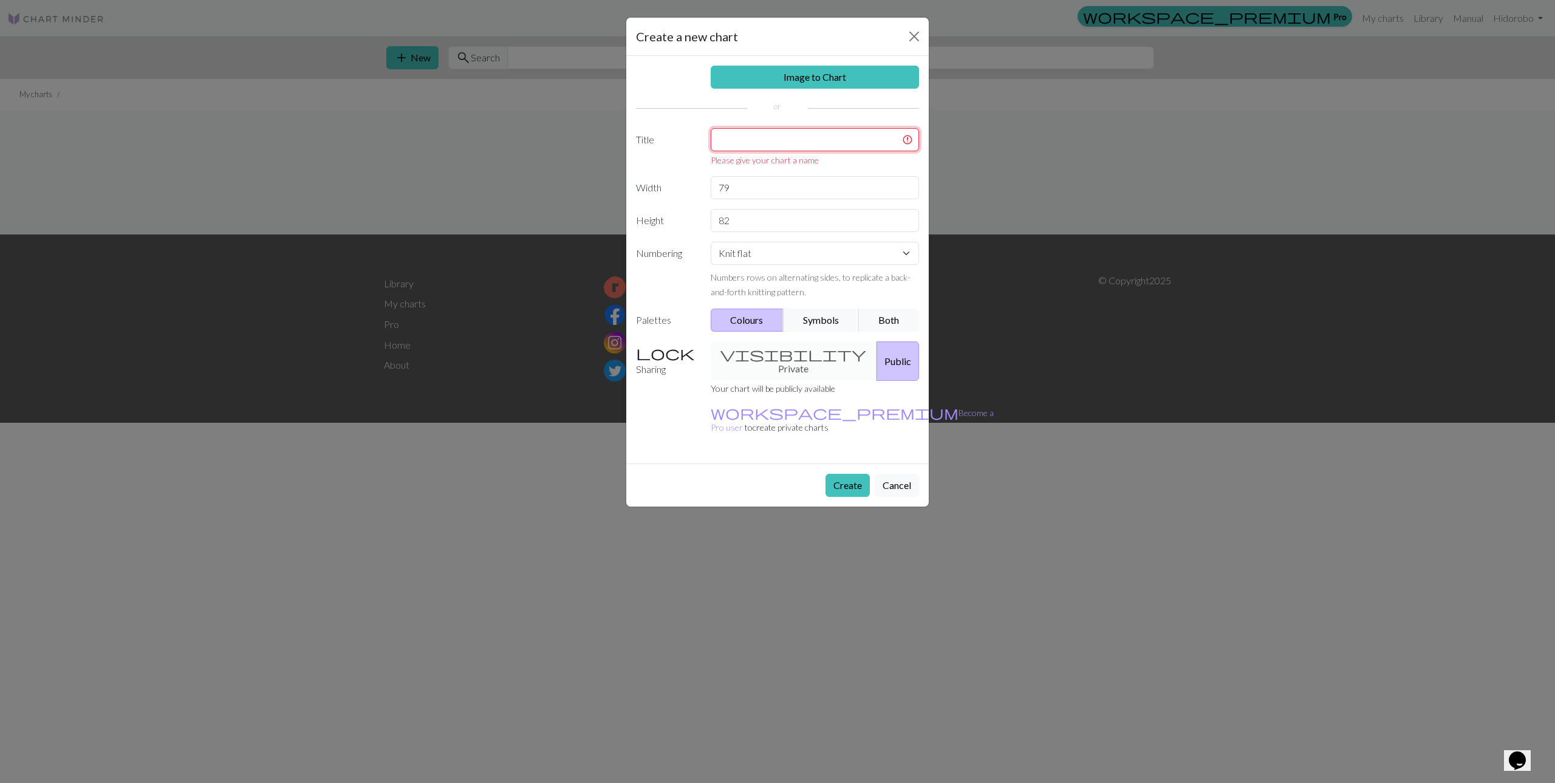
click at [763, 140] on input "text" at bounding box center [814, 139] width 209 height 23
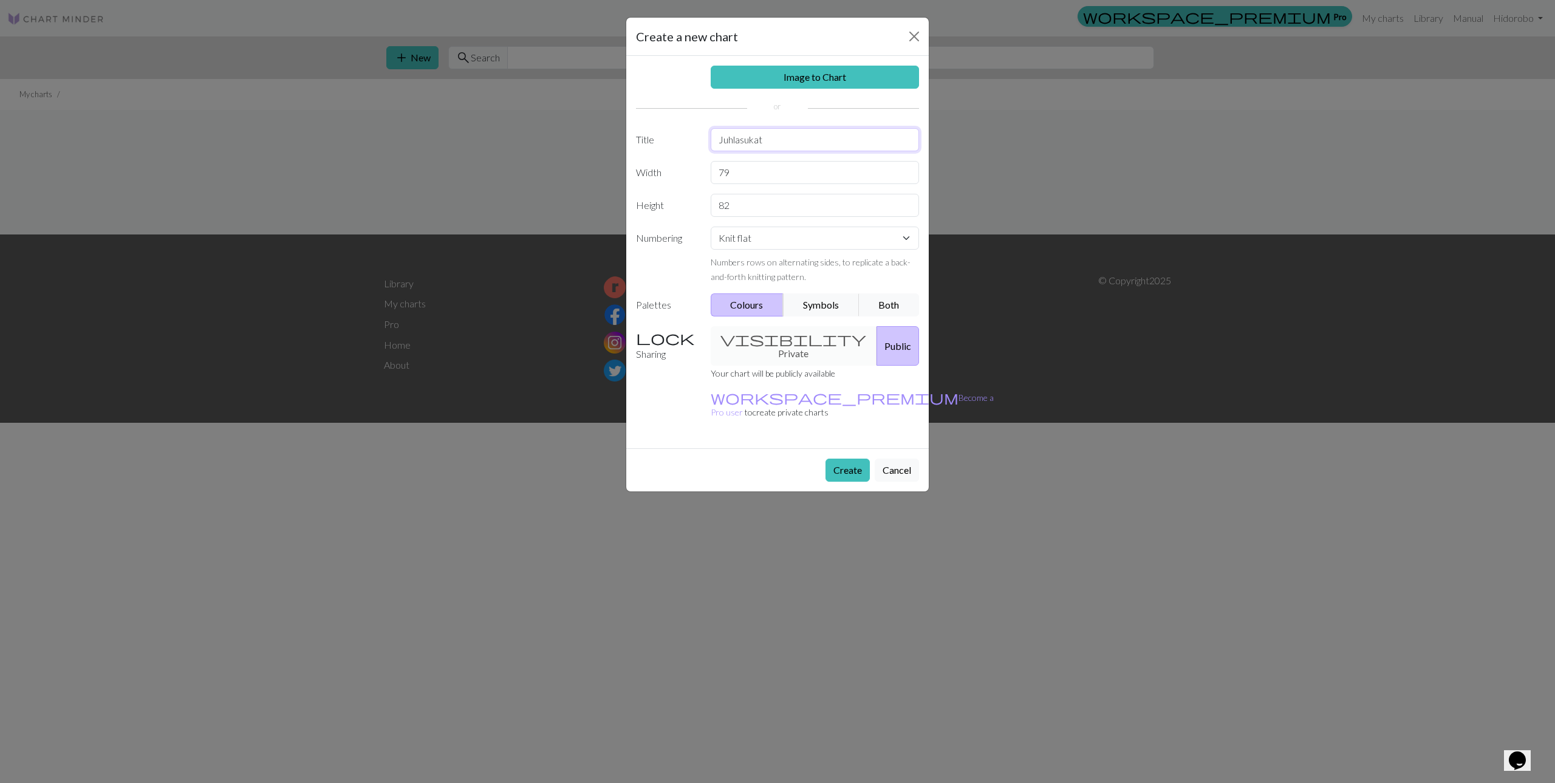
drag, startPoint x: 745, startPoint y: 141, endPoint x: 698, endPoint y: 140, distance: 47.4
click at [697, 140] on div "Title Juhlasukat" at bounding box center [778, 139] width 298 height 23
type input "Synttärisukat"
click at [854, 458] on button "Create" at bounding box center [847, 469] width 44 height 23
click at [785, 346] on div "visibility Private Public" at bounding box center [814, 345] width 223 height 39
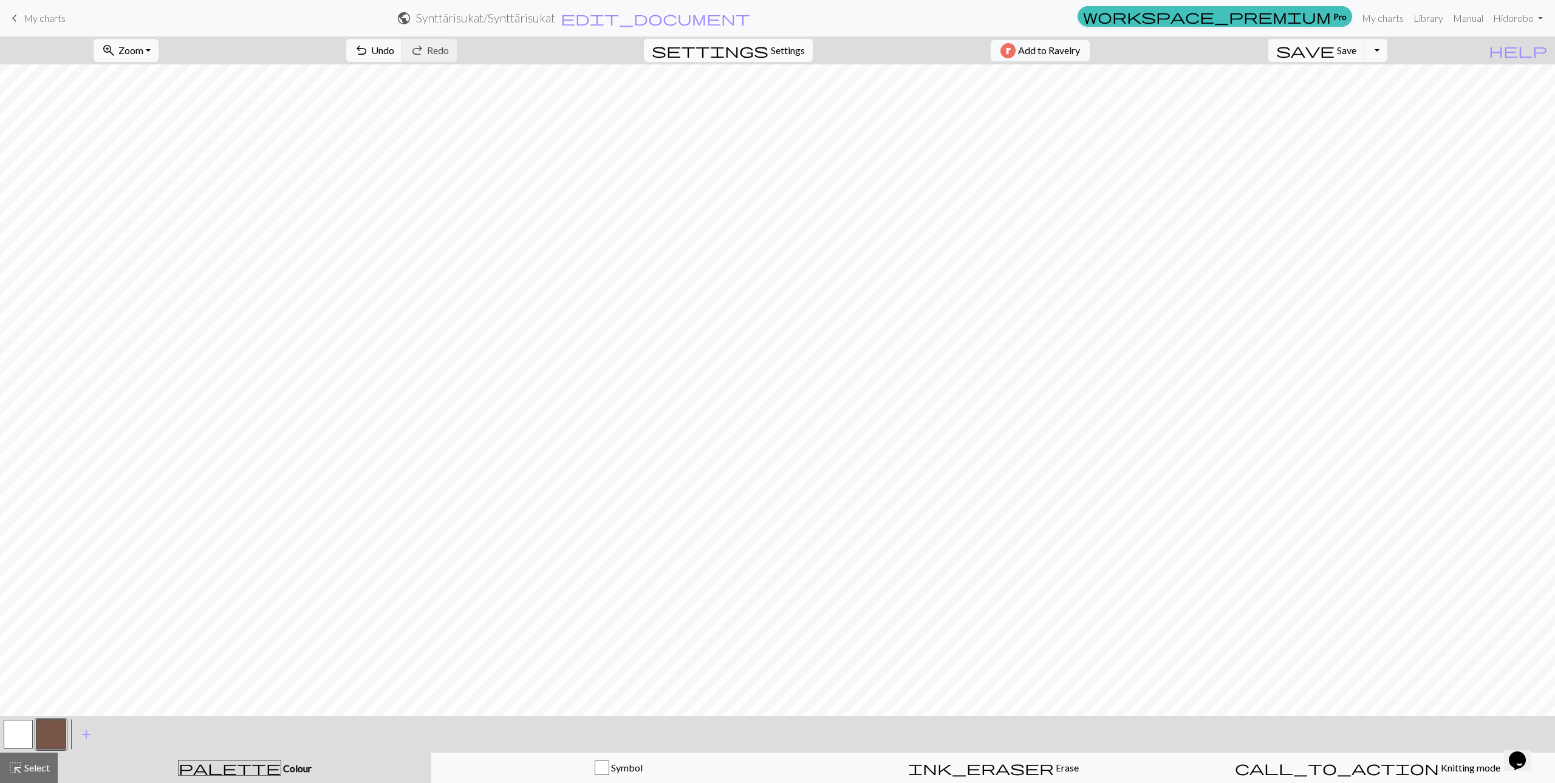
click at [777, 50] on span "Settings" at bounding box center [788, 50] width 34 height 15
select select "aran"
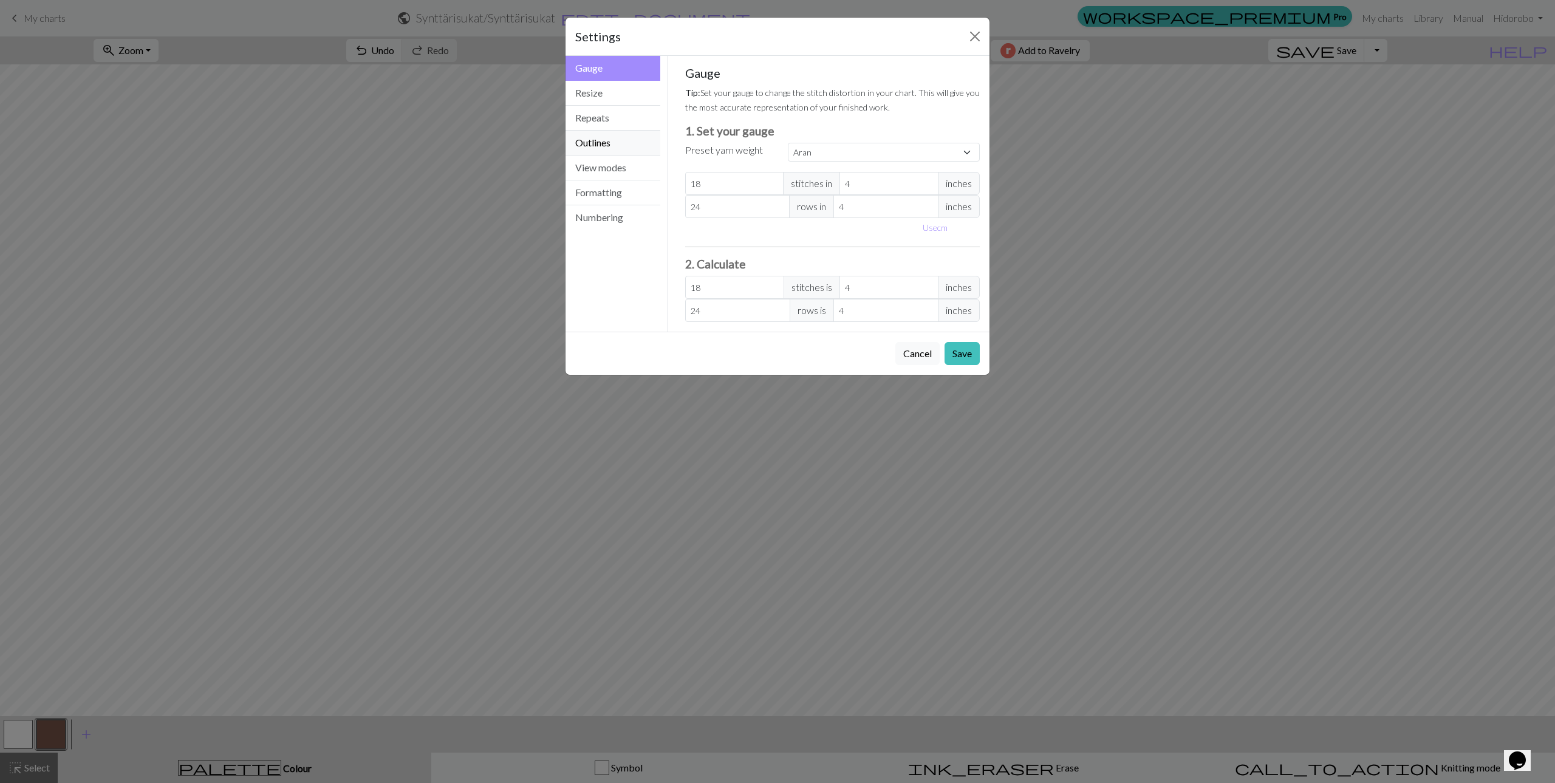
click at [612, 142] on button "Outlines" at bounding box center [612, 143] width 95 height 25
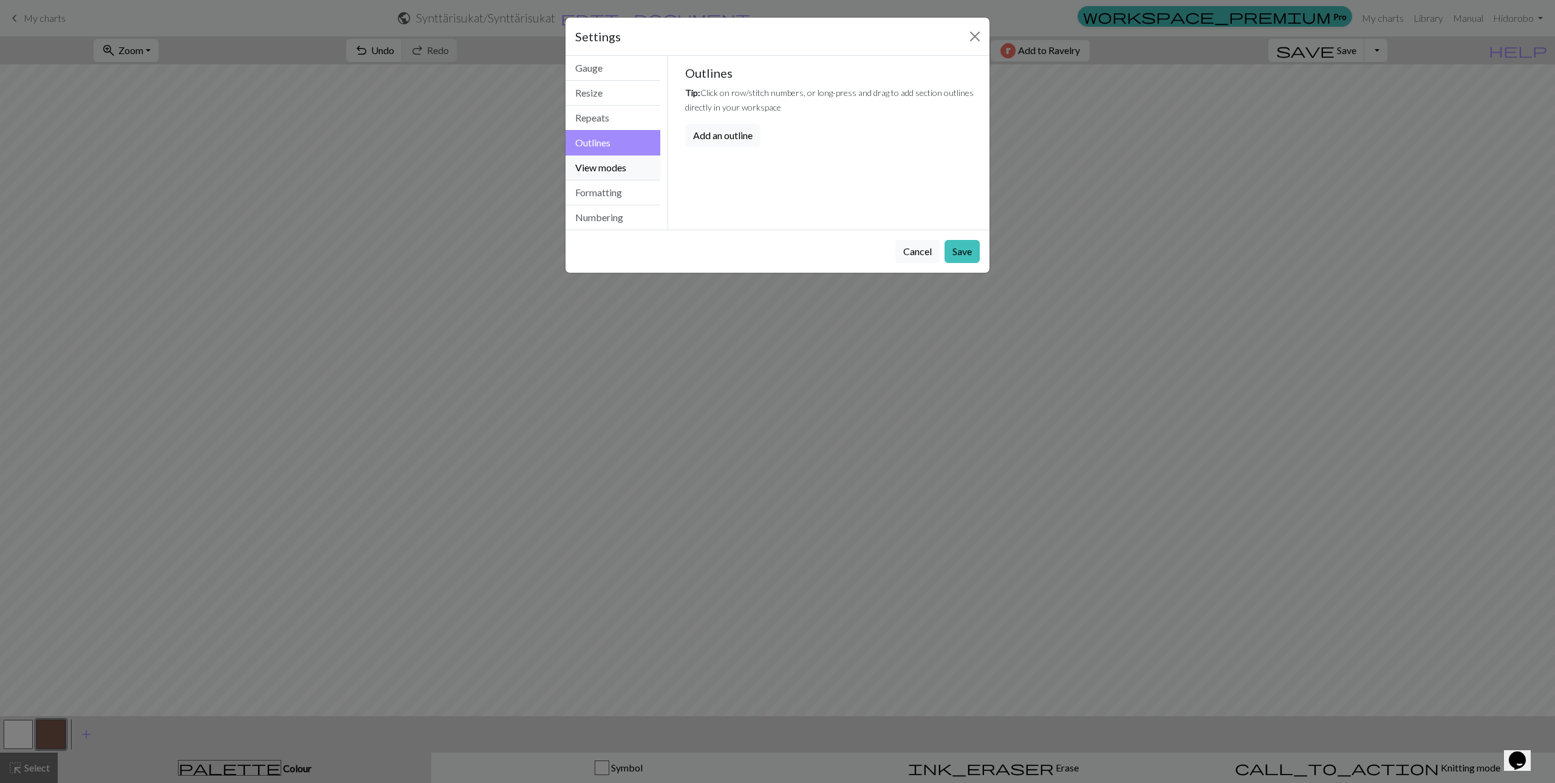
click at [648, 165] on button "View modes" at bounding box center [612, 167] width 95 height 25
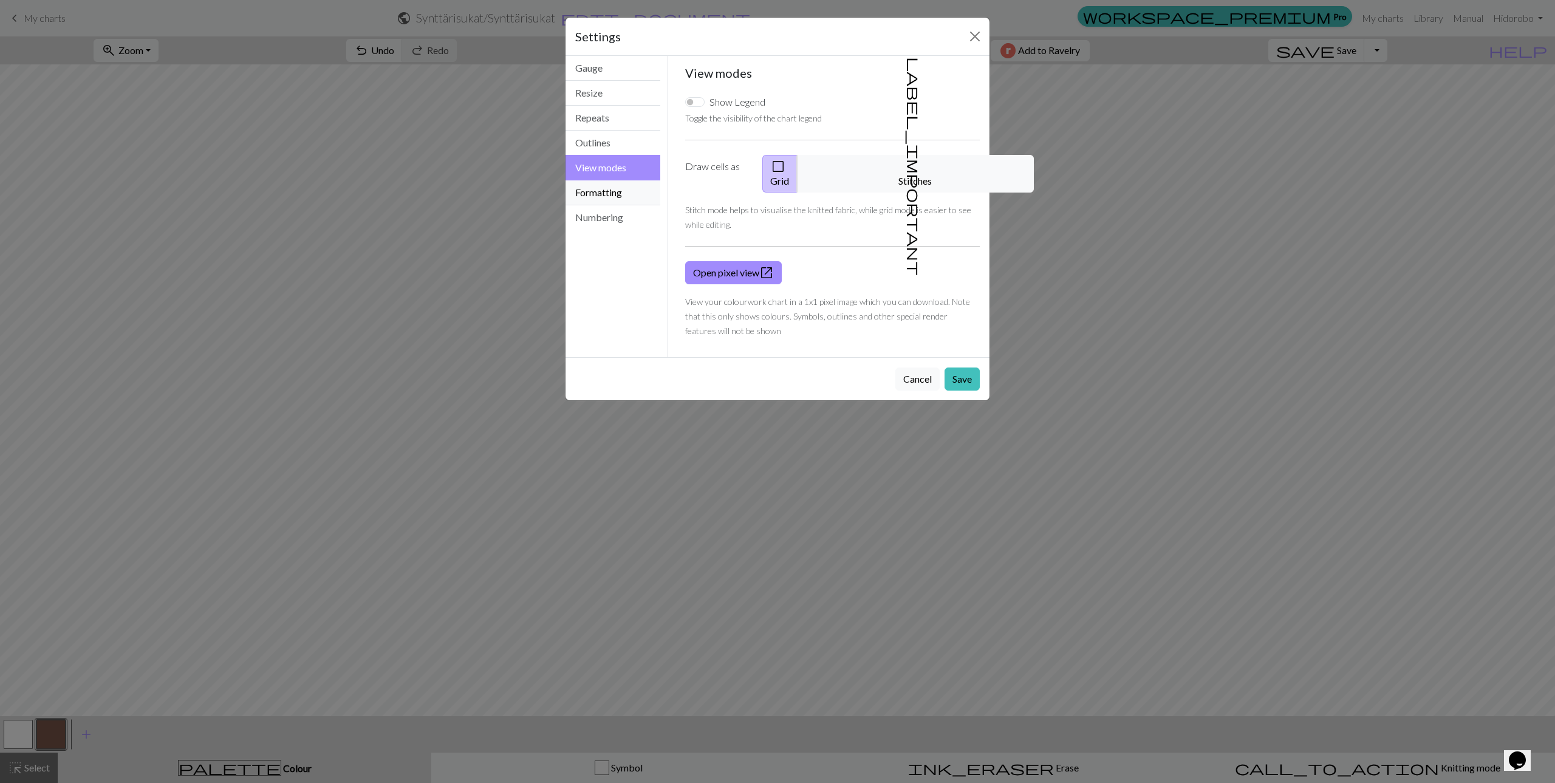
click at [636, 191] on button "Formatting" at bounding box center [612, 192] width 95 height 25
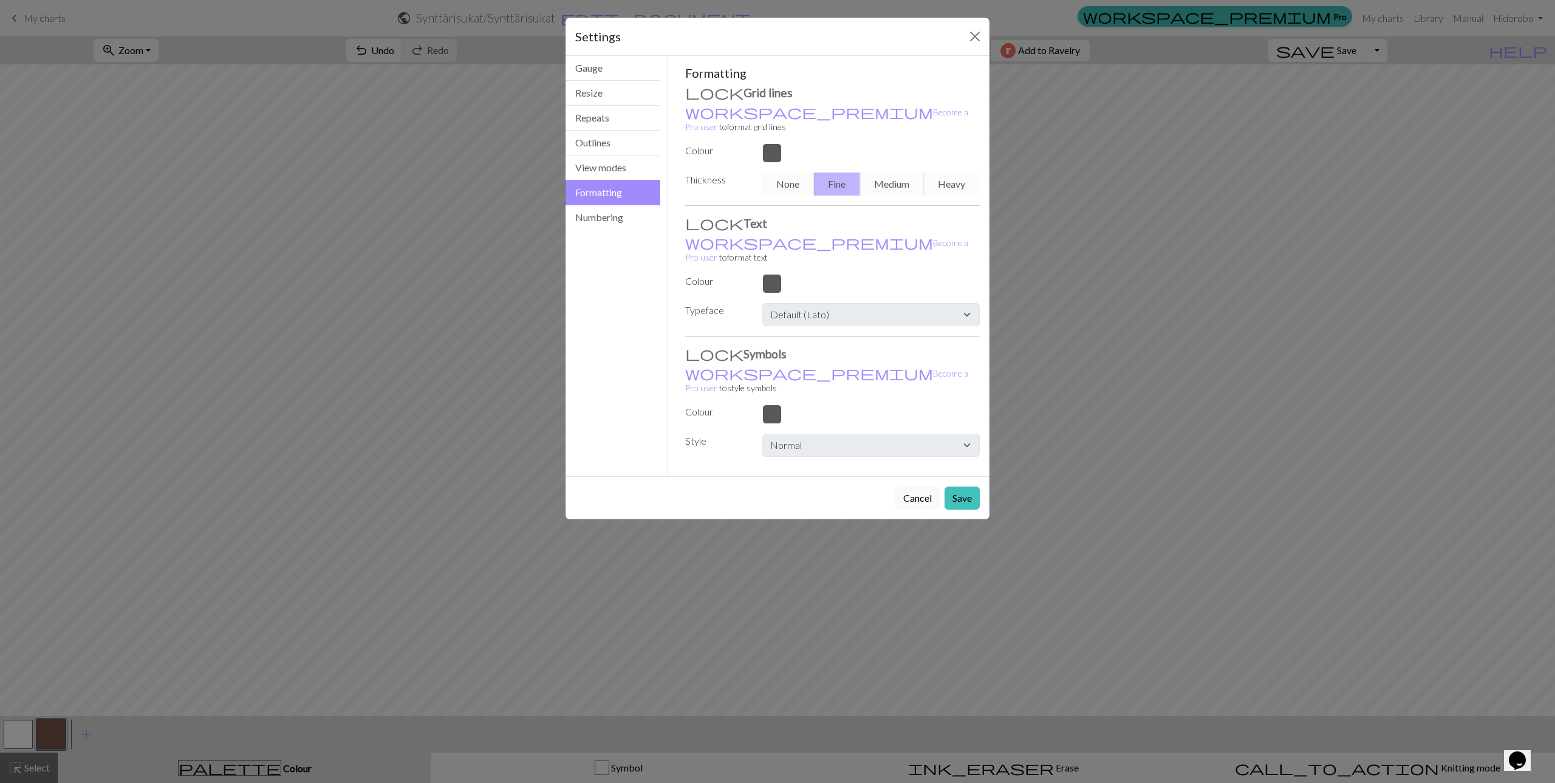
click at [785, 172] on div "None Fine Medium Heavy" at bounding box center [871, 183] width 232 height 23
click at [887, 172] on div "None Fine Medium Heavy" at bounding box center [871, 183] width 232 height 23
click at [767, 143] on div at bounding box center [871, 152] width 232 height 19
click at [608, 71] on button "Gauge" at bounding box center [612, 68] width 95 height 25
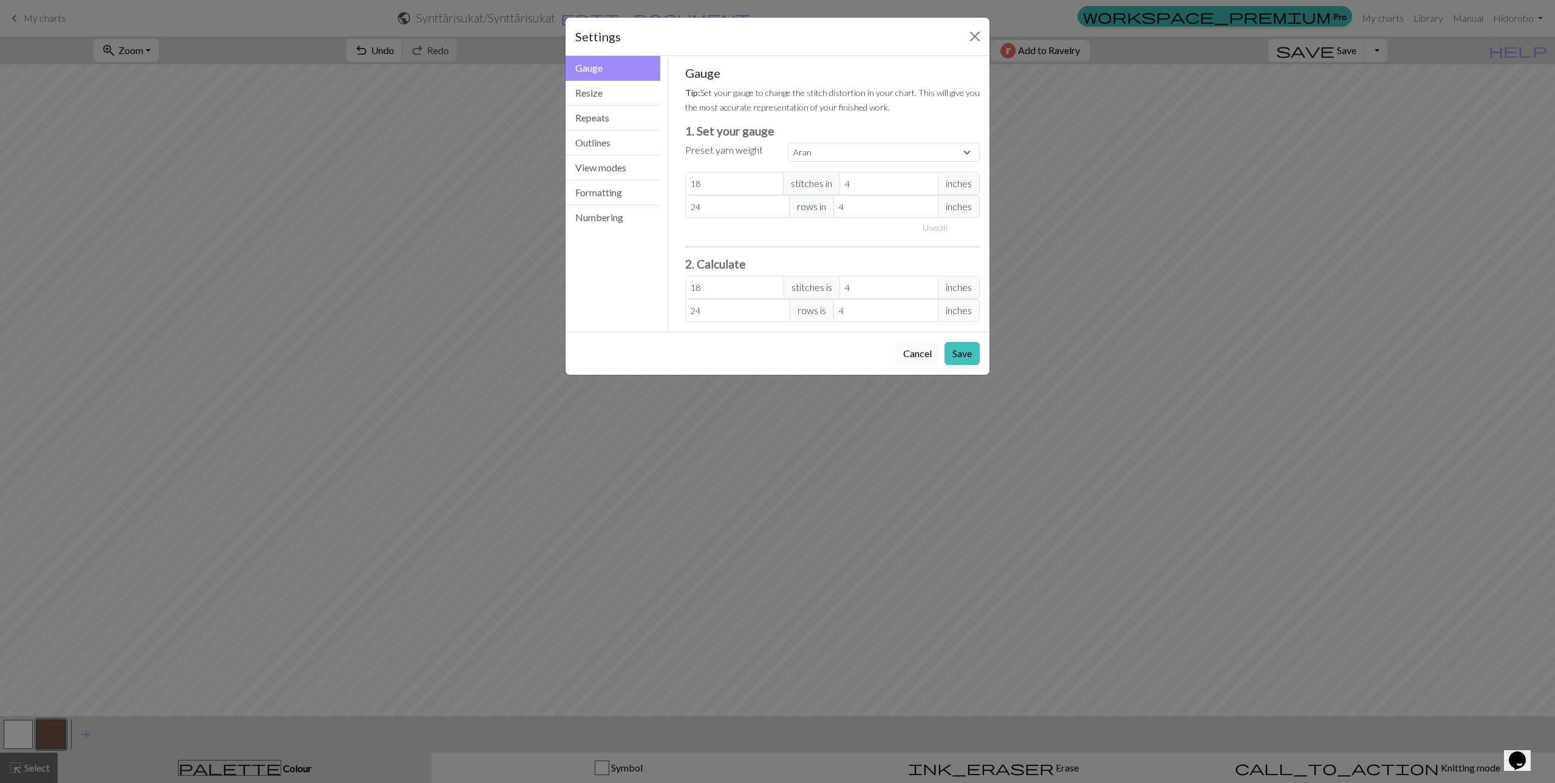
click at [923, 353] on button "Cancel" at bounding box center [917, 353] width 44 height 23
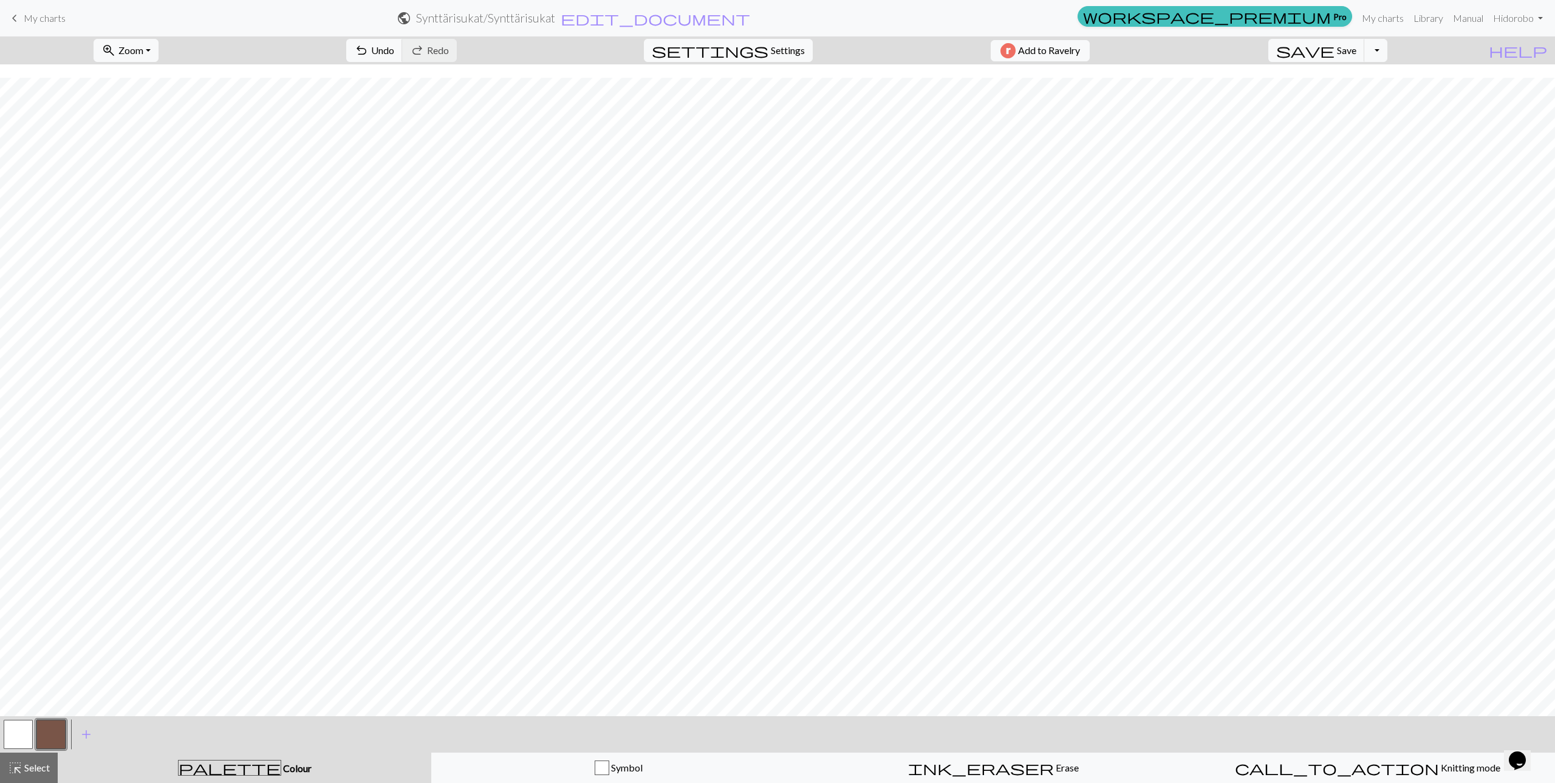
scroll to position [408, 0]
click at [54, 733] on button "button" at bounding box center [50, 734] width 29 height 29
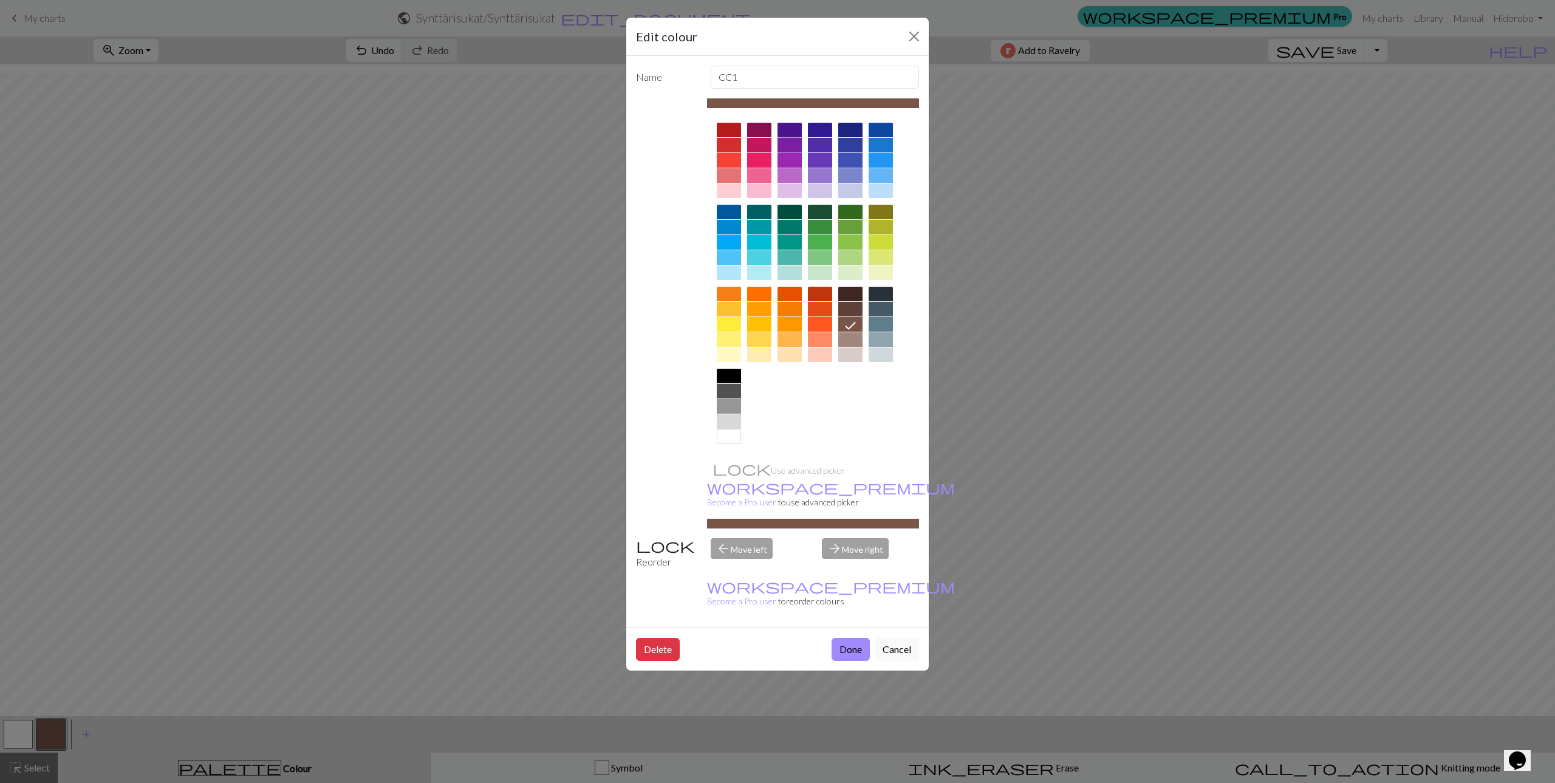
click at [799, 145] on div at bounding box center [789, 145] width 24 height 15
click at [862, 638] on button "Done" at bounding box center [850, 649] width 38 height 23
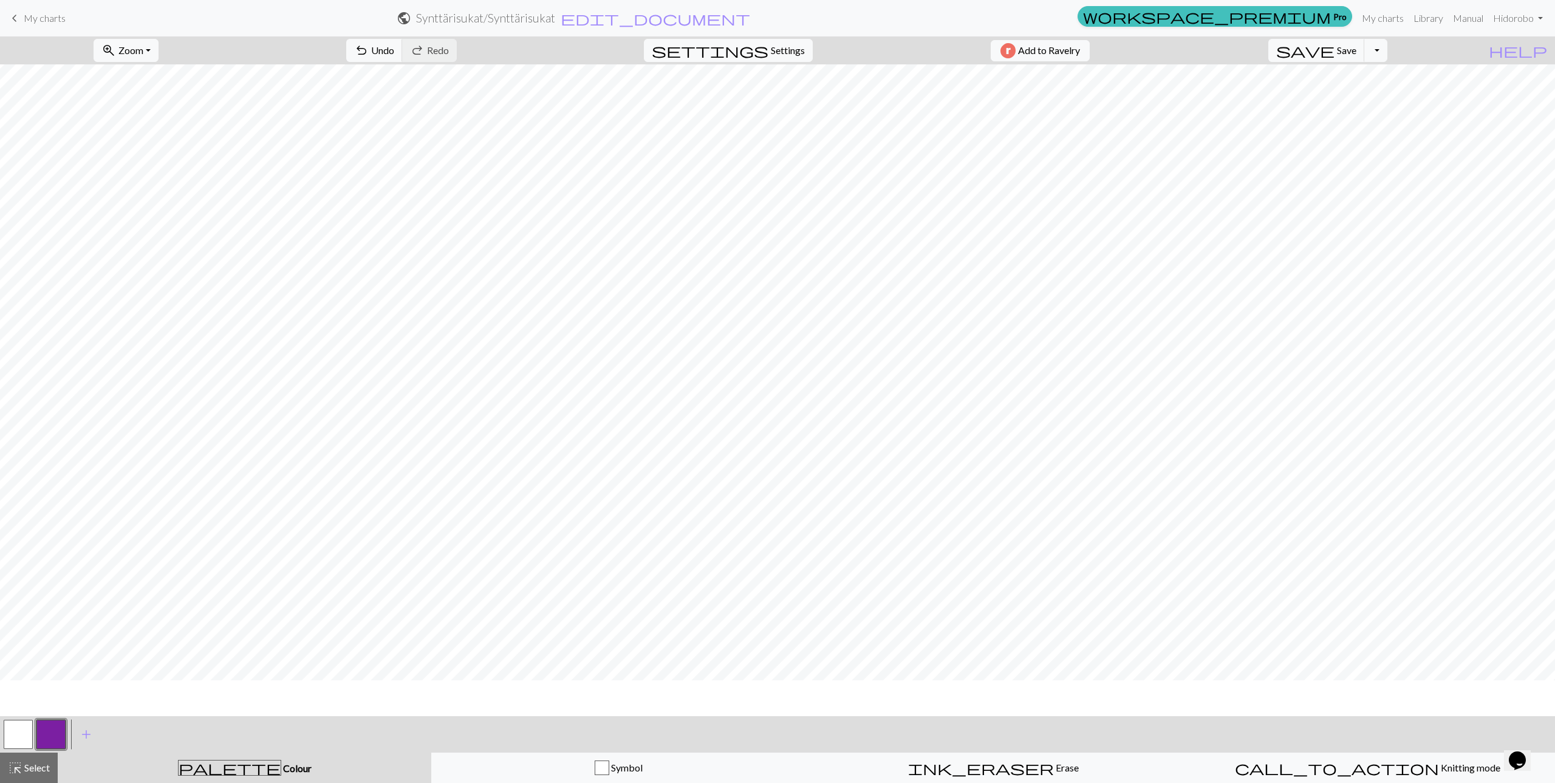
scroll to position [0, 0]
click at [403, 46] on button "undo Undo Undo" at bounding box center [374, 50] width 56 height 23
click at [394, 46] on span "Undo" at bounding box center [382, 50] width 23 height 12
click at [761, 55] on button "settings Settings" at bounding box center [728, 50] width 169 height 23
select select "aran"
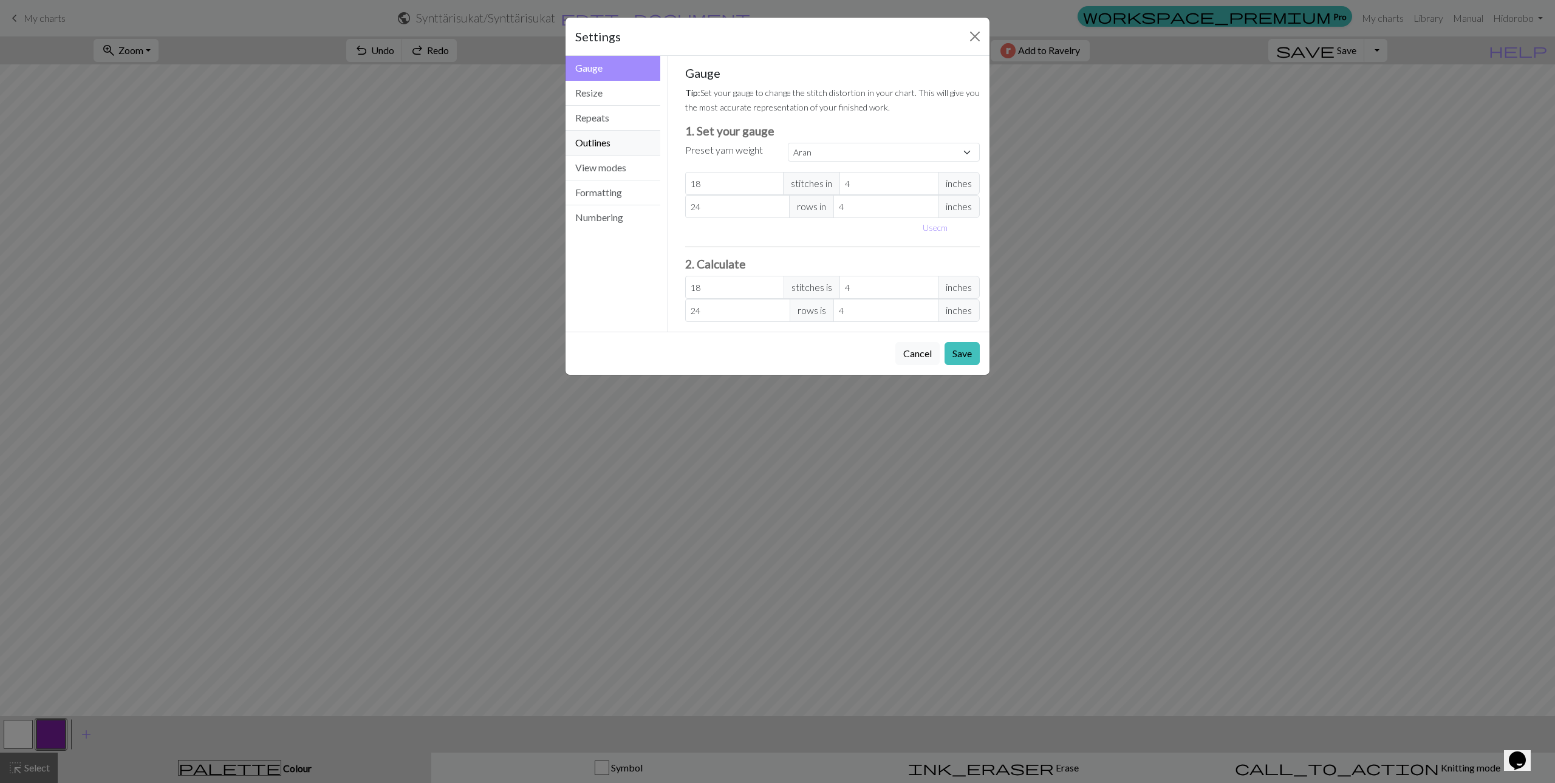
click at [626, 142] on button "Outlines" at bounding box center [612, 143] width 95 height 25
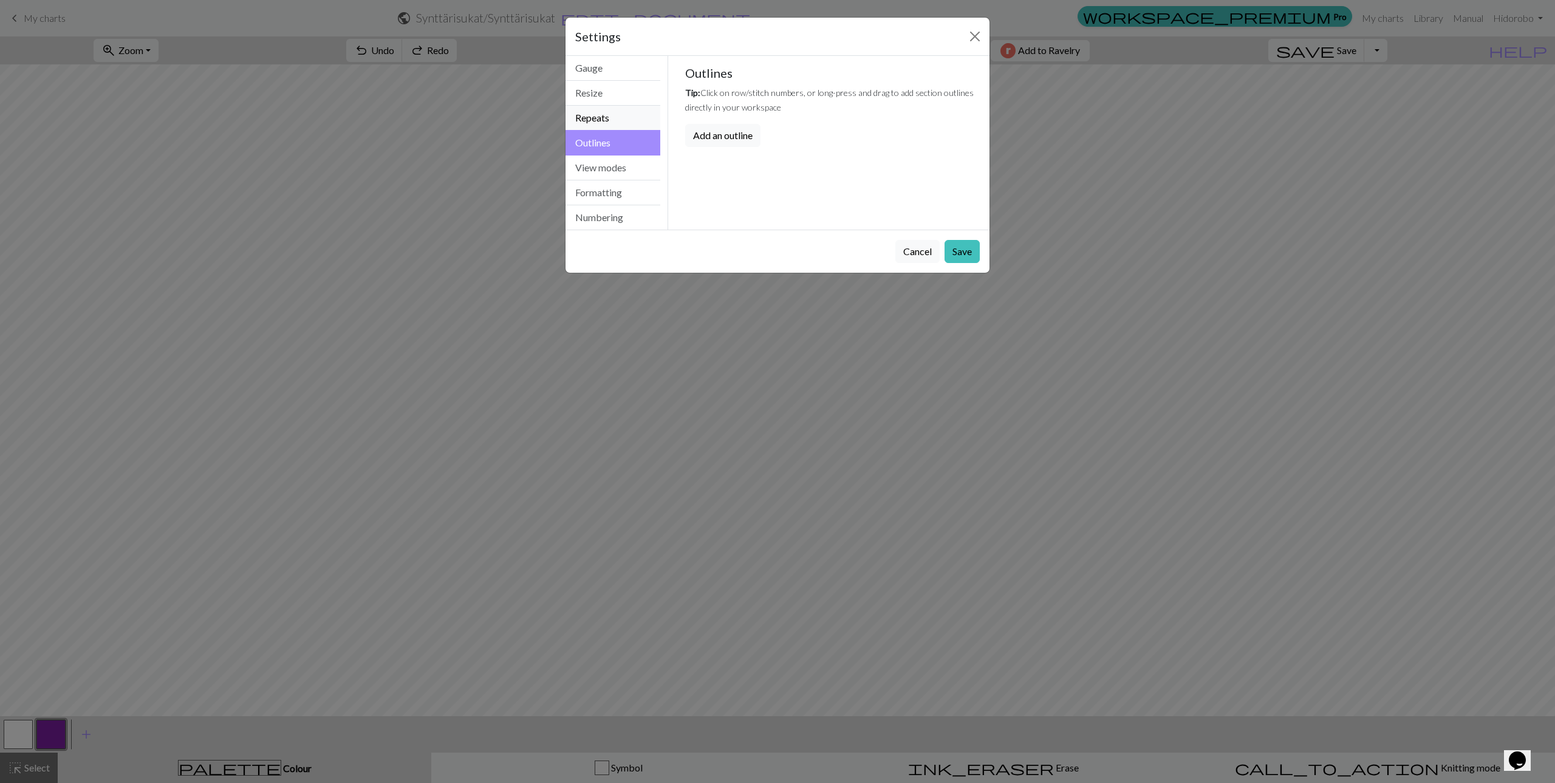
click at [625, 118] on button "Repeats" at bounding box center [612, 118] width 95 height 25
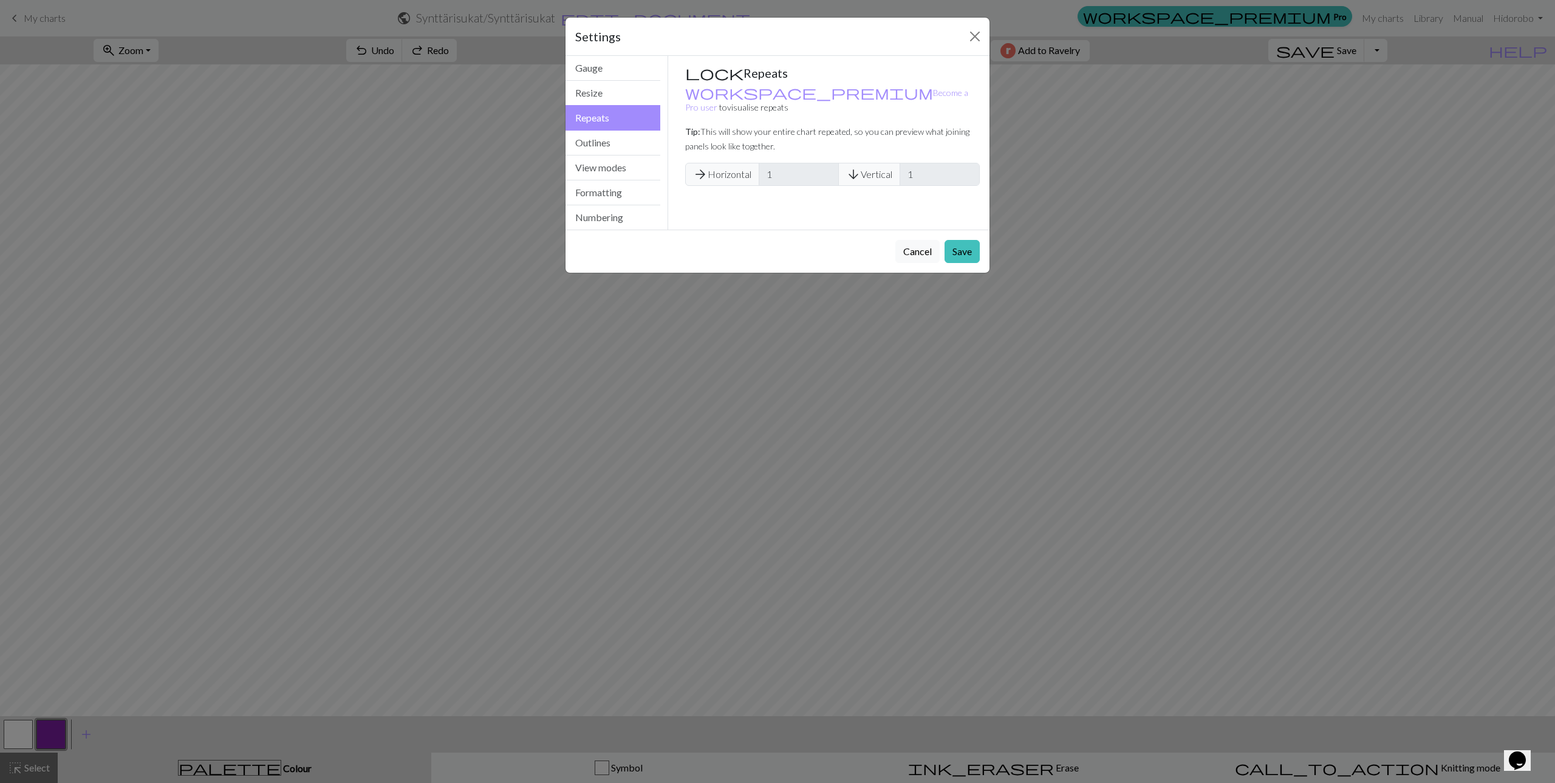
click at [757, 163] on span "arrow_forward Horizontal" at bounding box center [722, 174] width 74 height 23
click at [870, 163] on span "arrow_downward Vertical" at bounding box center [869, 174] width 62 height 23
click at [976, 37] on button "Close" at bounding box center [974, 36] width 19 height 19
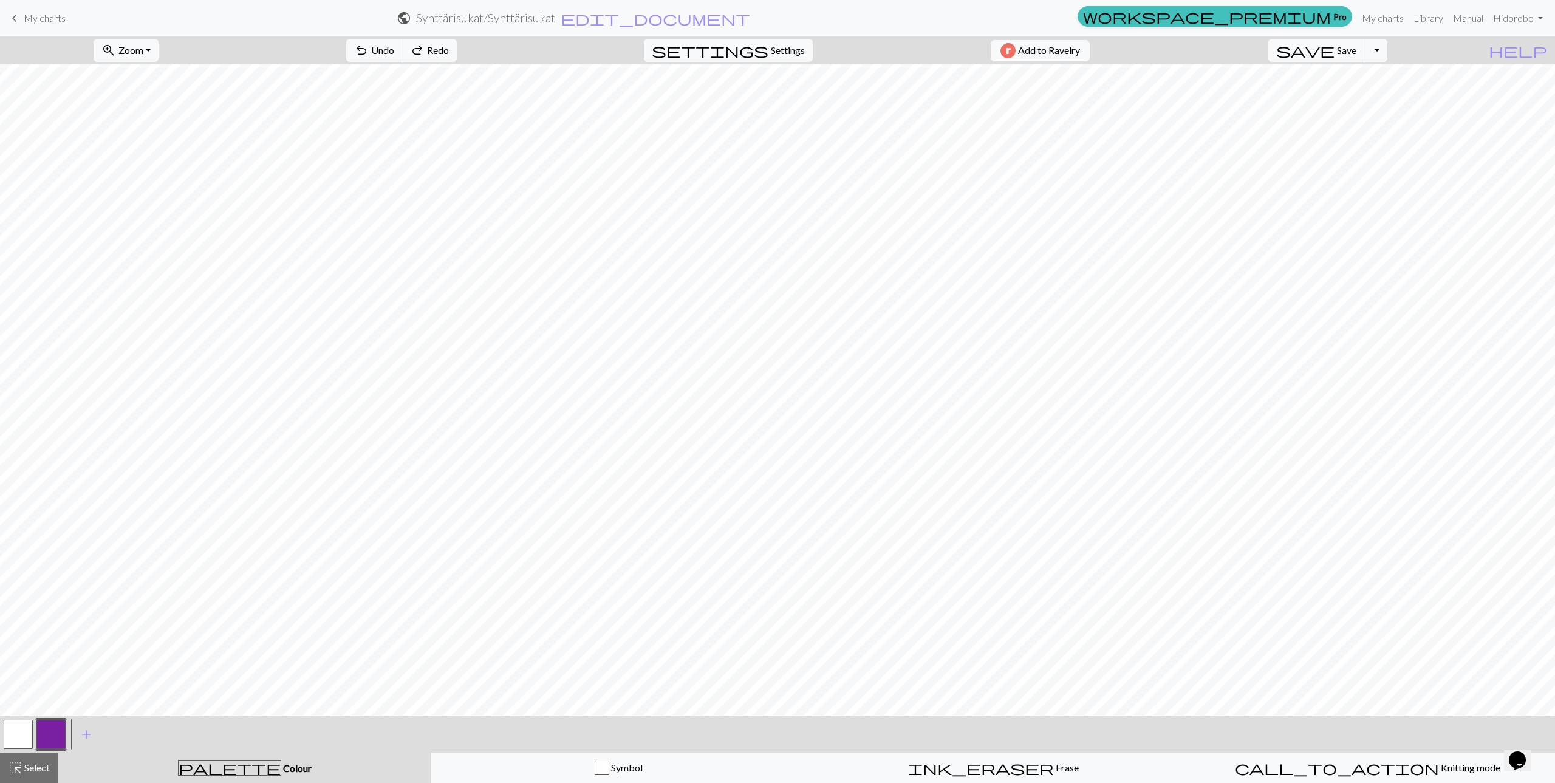
click at [50, 728] on button "button" at bounding box center [50, 734] width 29 height 29
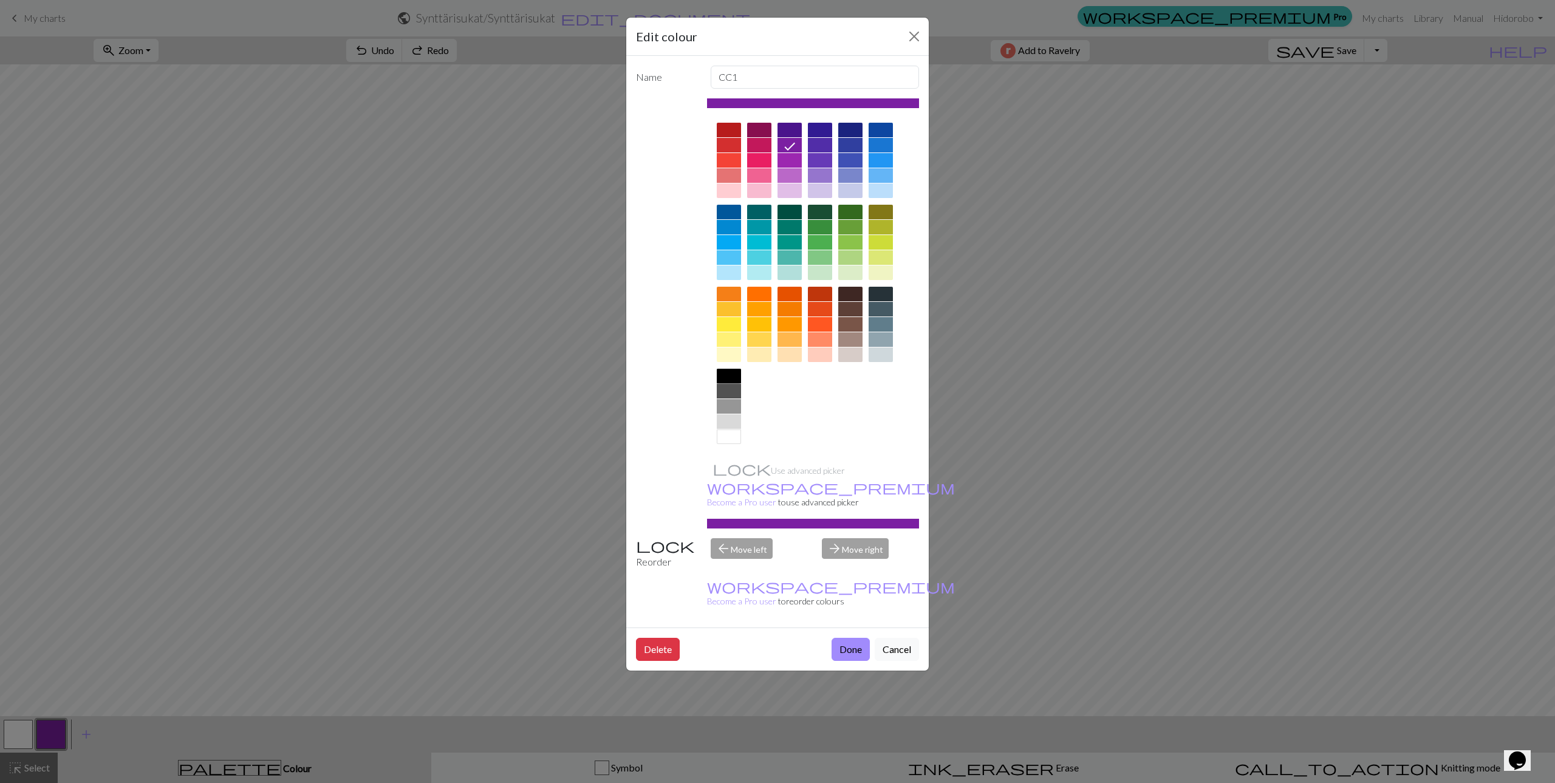
click at [739, 370] on div at bounding box center [729, 376] width 24 height 15
click at [847, 638] on button "Done" at bounding box center [850, 649] width 38 height 23
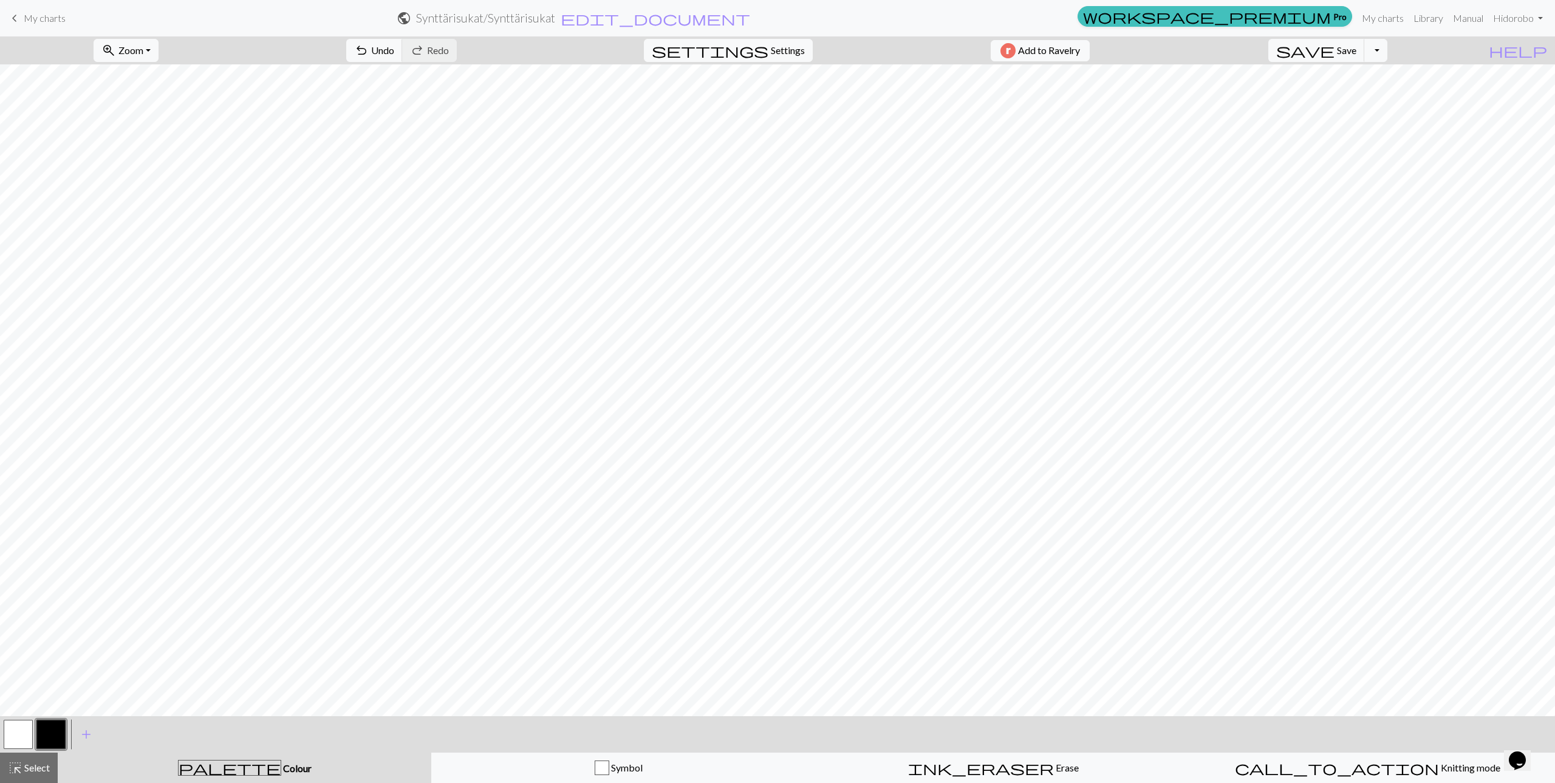
drag, startPoint x: 1336, startPoint y: 13, endPoint x: 834, endPoint y: 35, distance: 502.7
click at [1336, 13] on link "workspace_premium Pro" at bounding box center [1214, 16] width 274 height 21
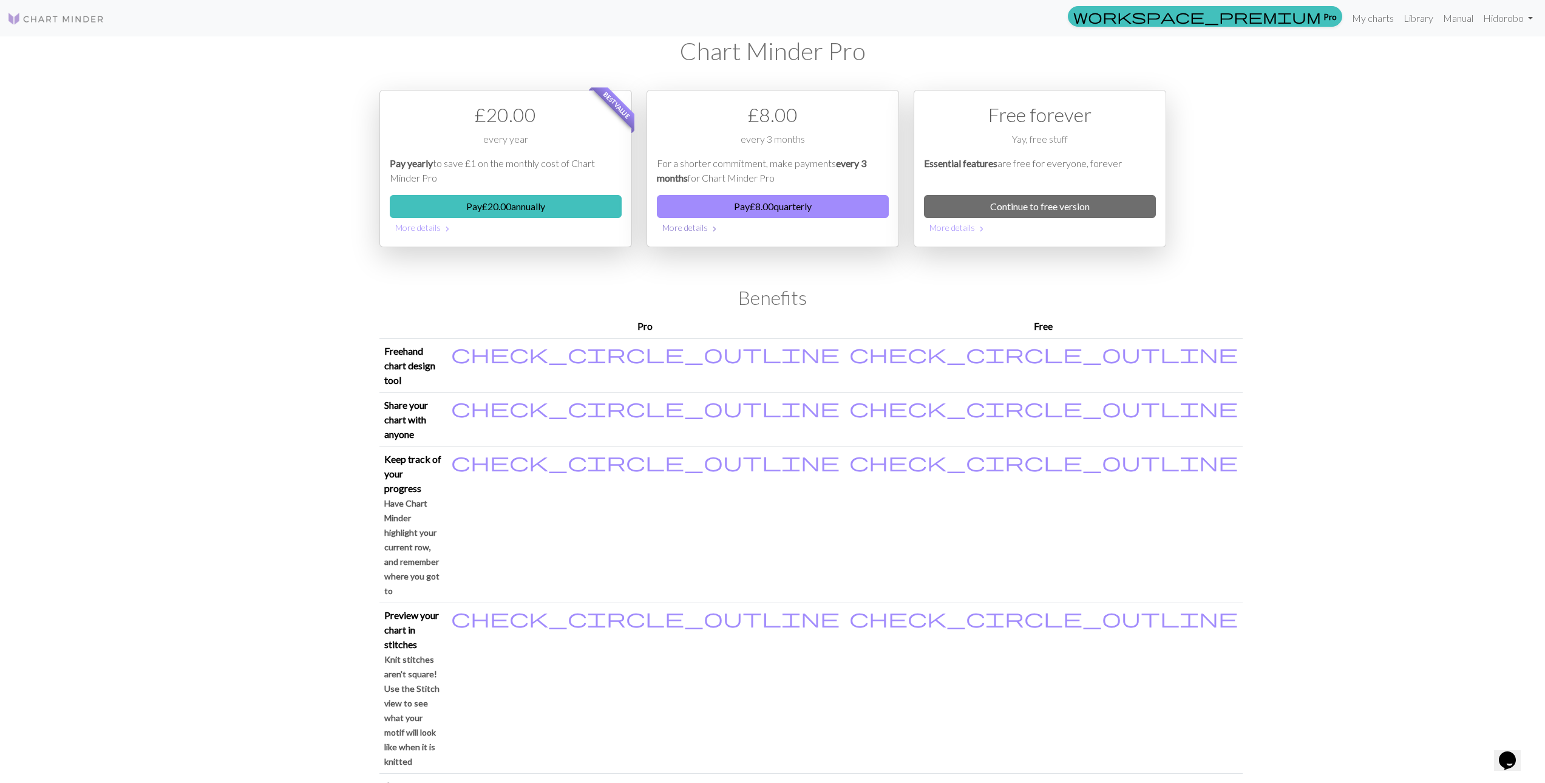
click at [699, 232] on button "More details chevron_right" at bounding box center [773, 227] width 232 height 19
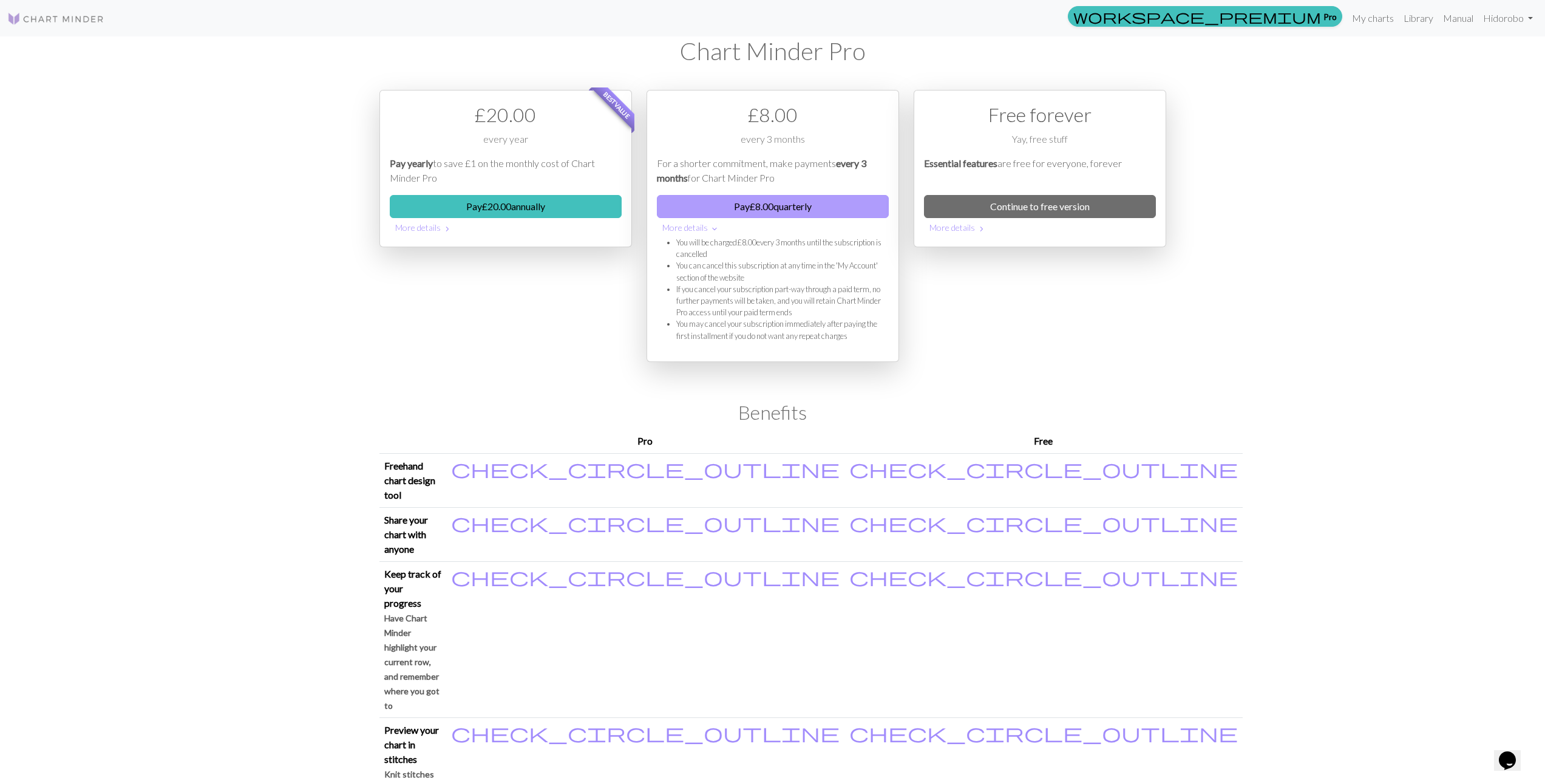
click at [746, 208] on button "Pay £ 8.00 quarterly" at bounding box center [773, 206] width 232 height 23
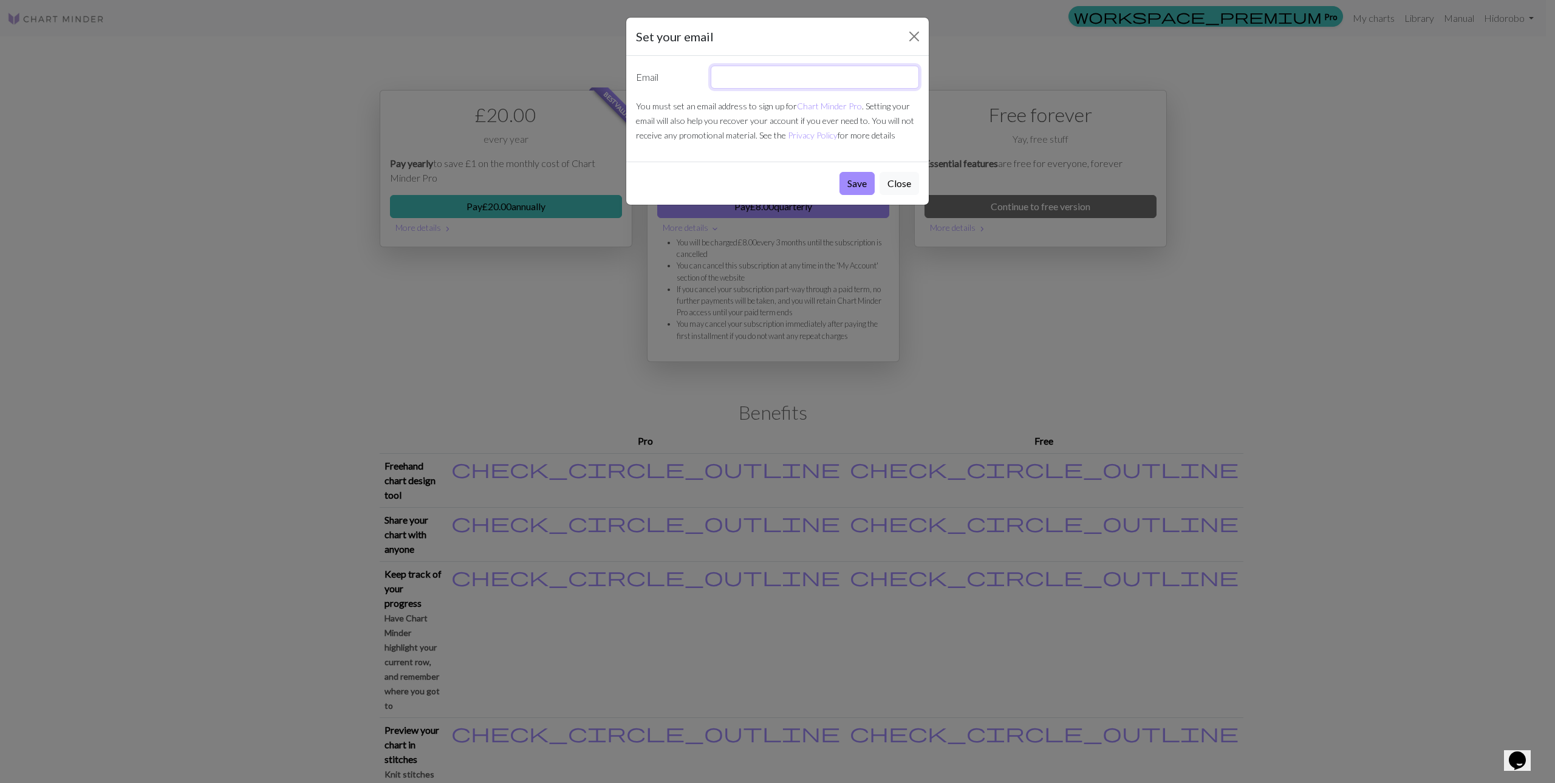
click at [761, 81] on input "text" at bounding box center [814, 77] width 209 height 23
type input "[EMAIL_ADDRESS][DOMAIN_NAME]"
click at [859, 188] on button "Save" at bounding box center [856, 183] width 35 height 23
